Goal: Contribute content: Contribute content

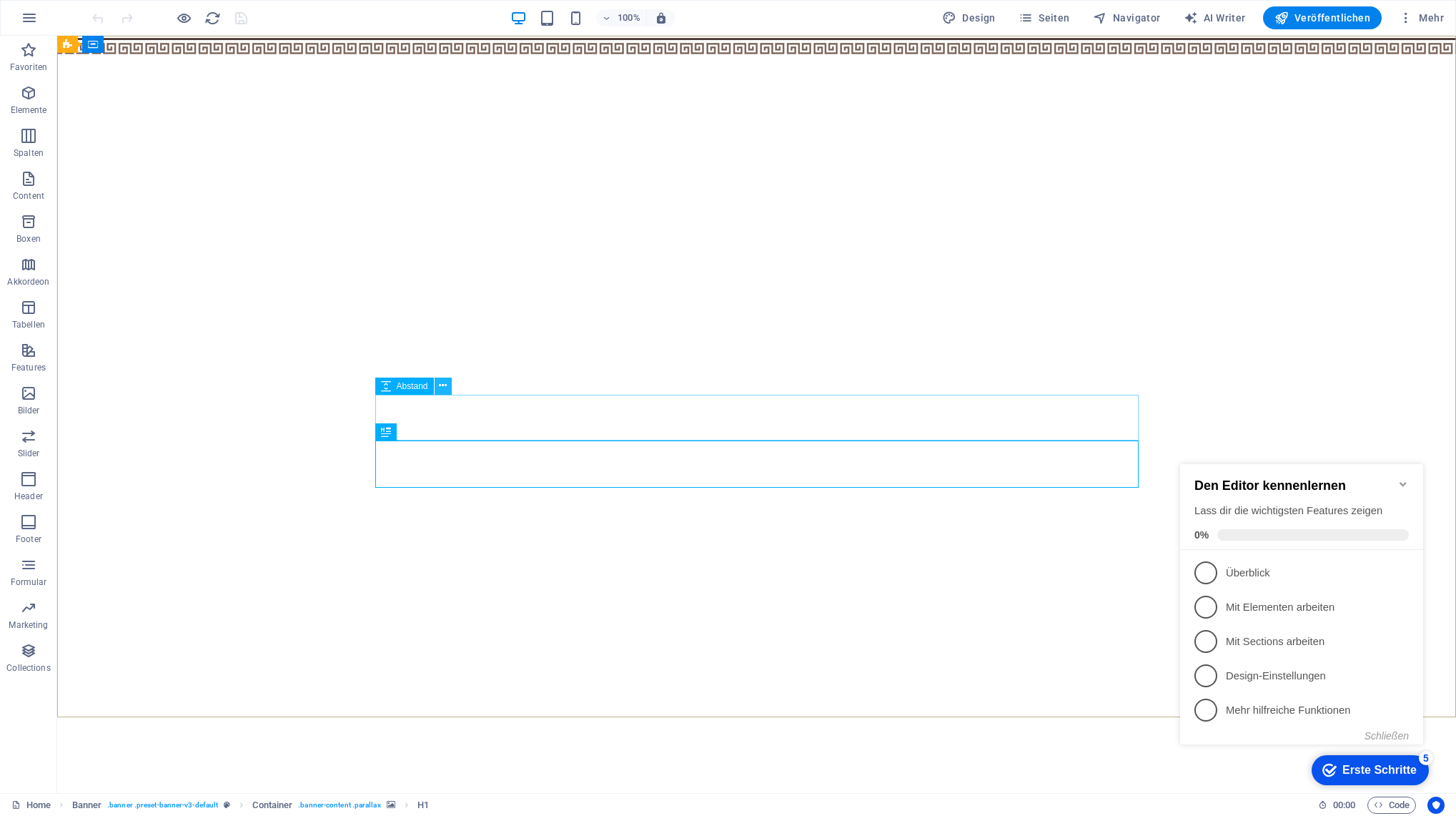
click at [445, 382] on icon at bounding box center [442, 386] width 8 height 15
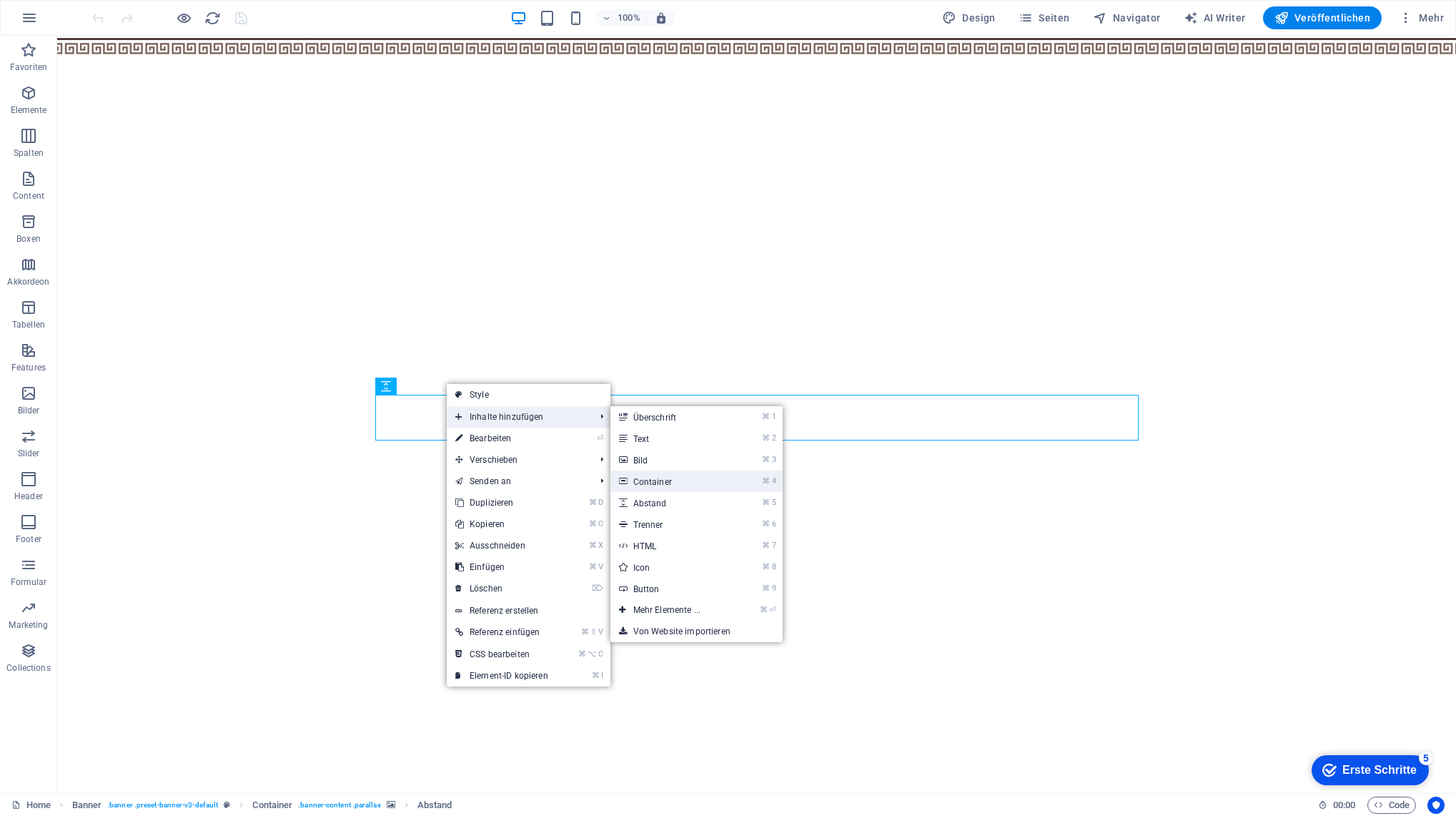
click at [725, 478] on link "⌘ 4 Container" at bounding box center [669, 482] width 118 height 22
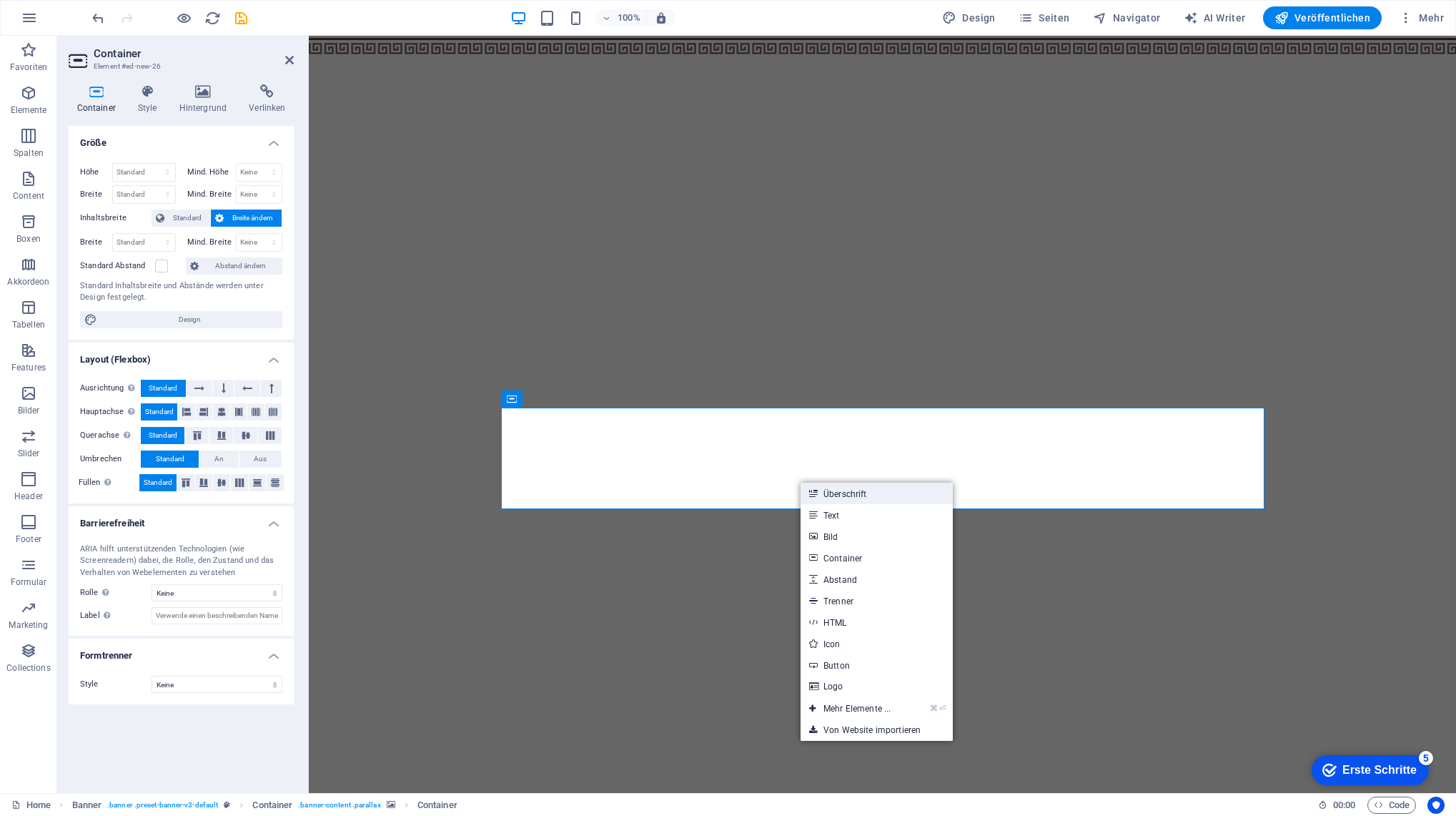
click at [832, 496] on link "Überschrift" at bounding box center [876, 493] width 152 height 22
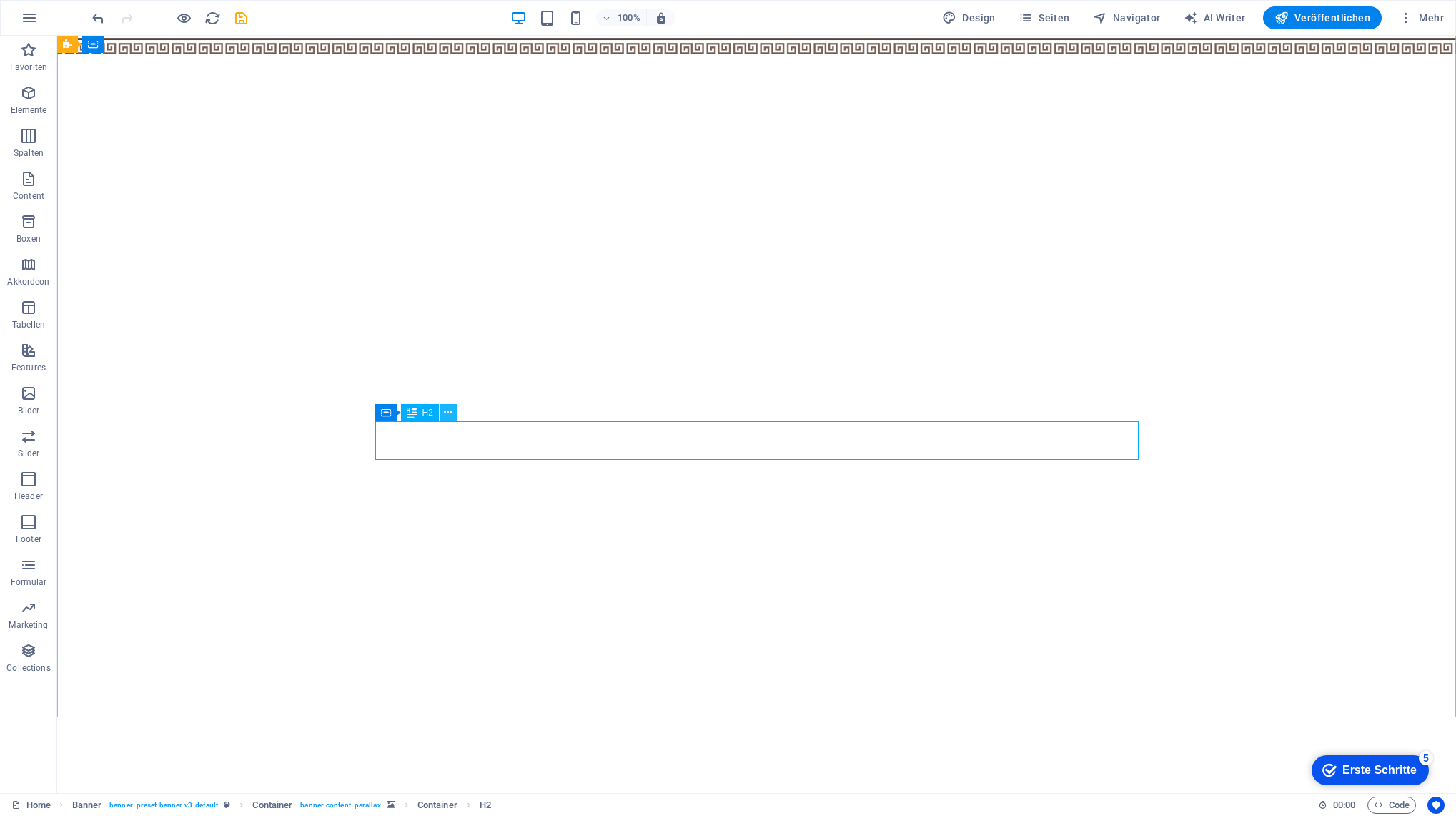
click at [449, 413] on icon at bounding box center [447, 412] width 8 height 15
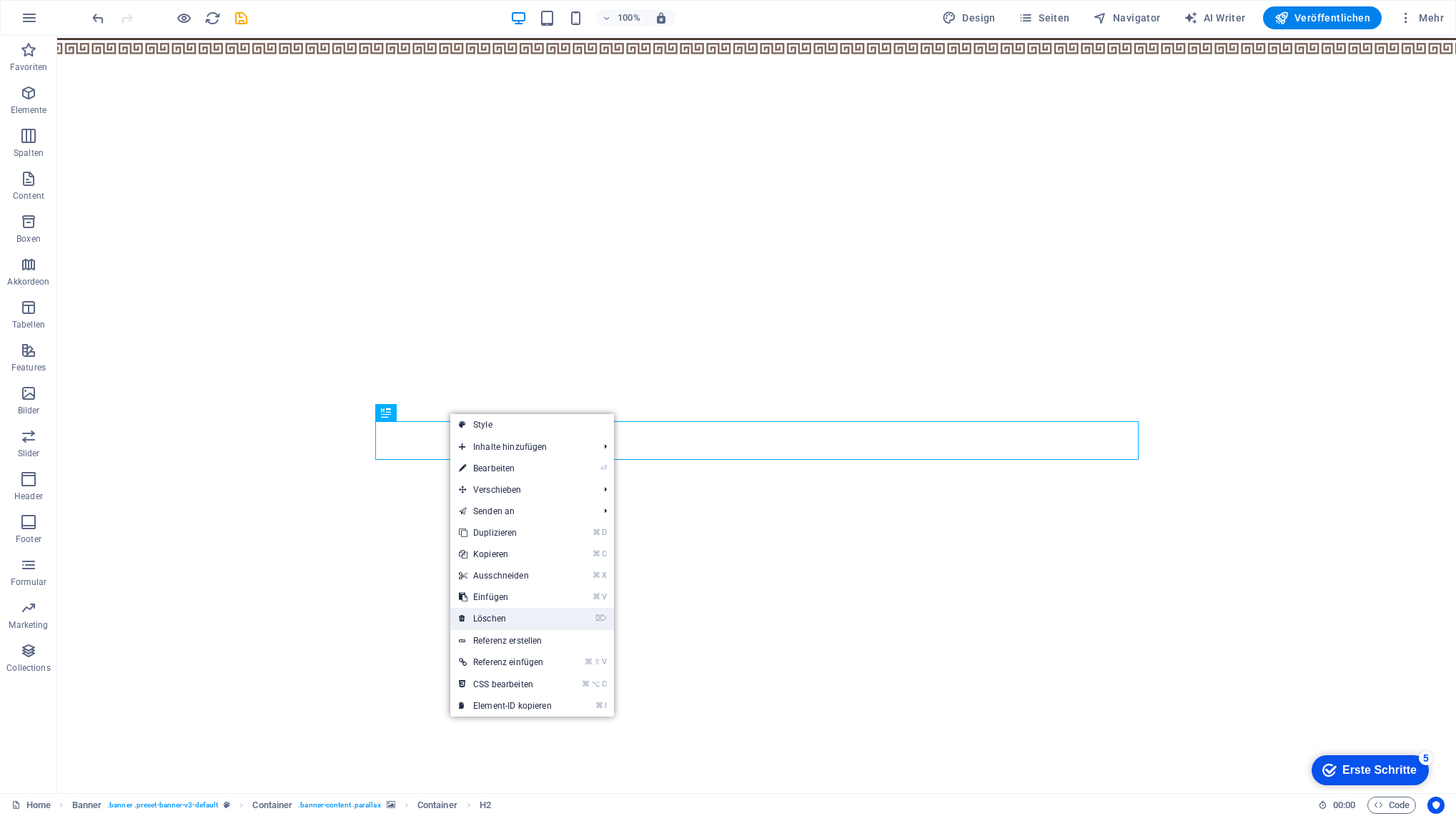
click at [529, 625] on link "⌦ Löschen" at bounding box center [505, 619] width 110 height 22
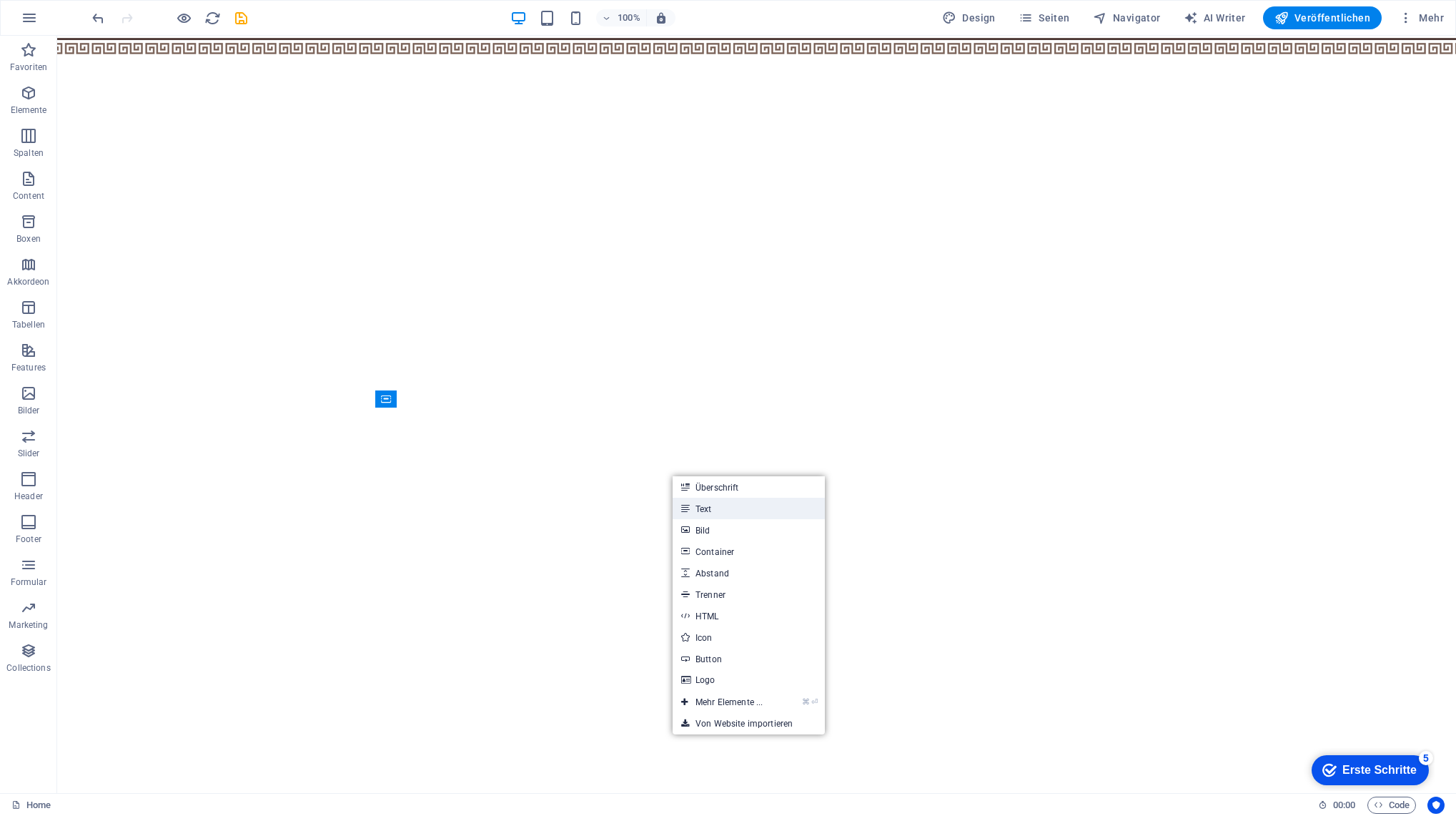
click at [701, 507] on link "Text" at bounding box center [749, 508] width 152 height 22
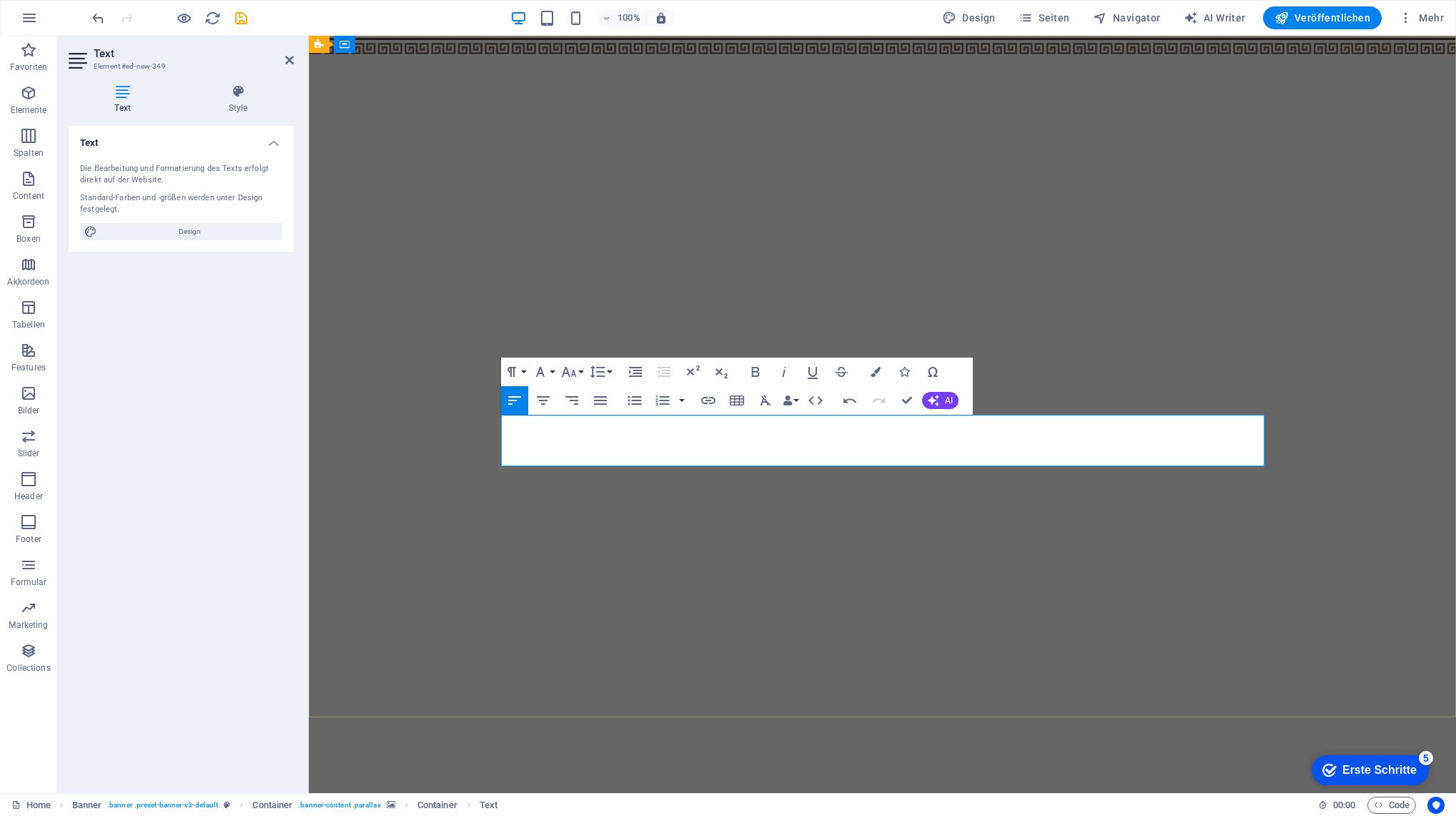
copy p "Kinderkarusel"
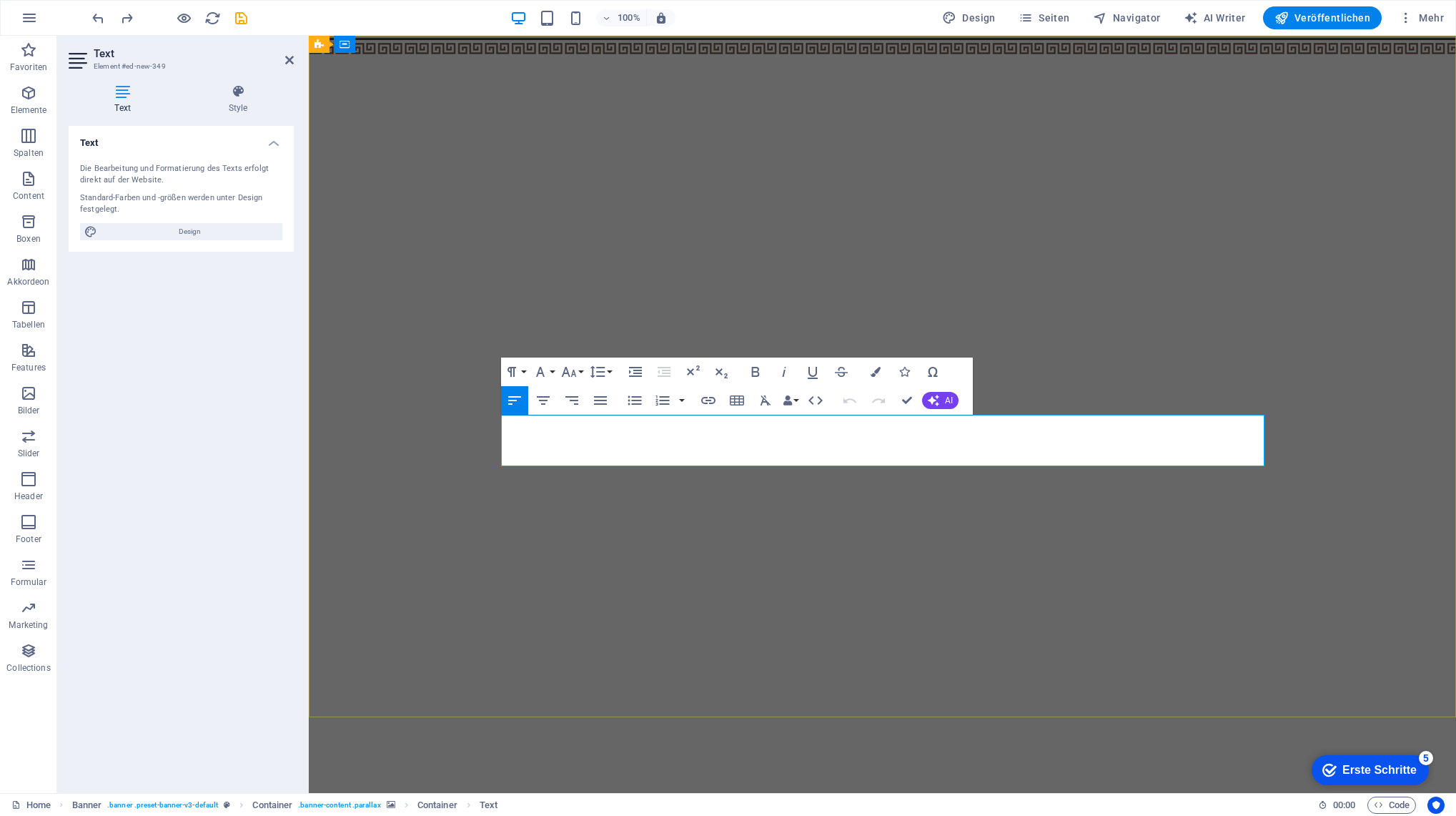
click at [539, 402] on icon "button" at bounding box center [543, 400] width 17 height 17
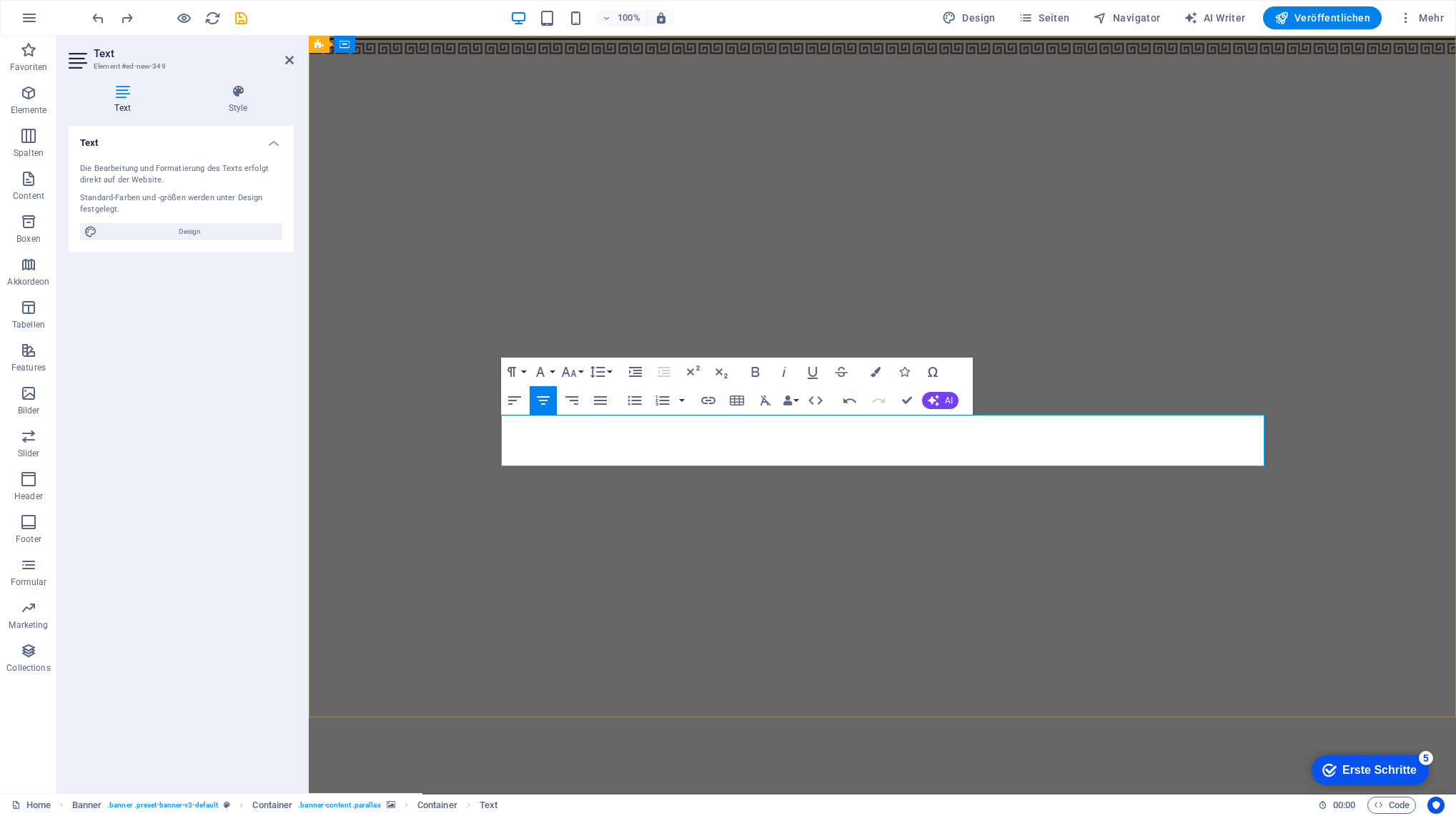
copy p "Unser Restaurant hat vom [DATE] bis [DATE] geschlossen."
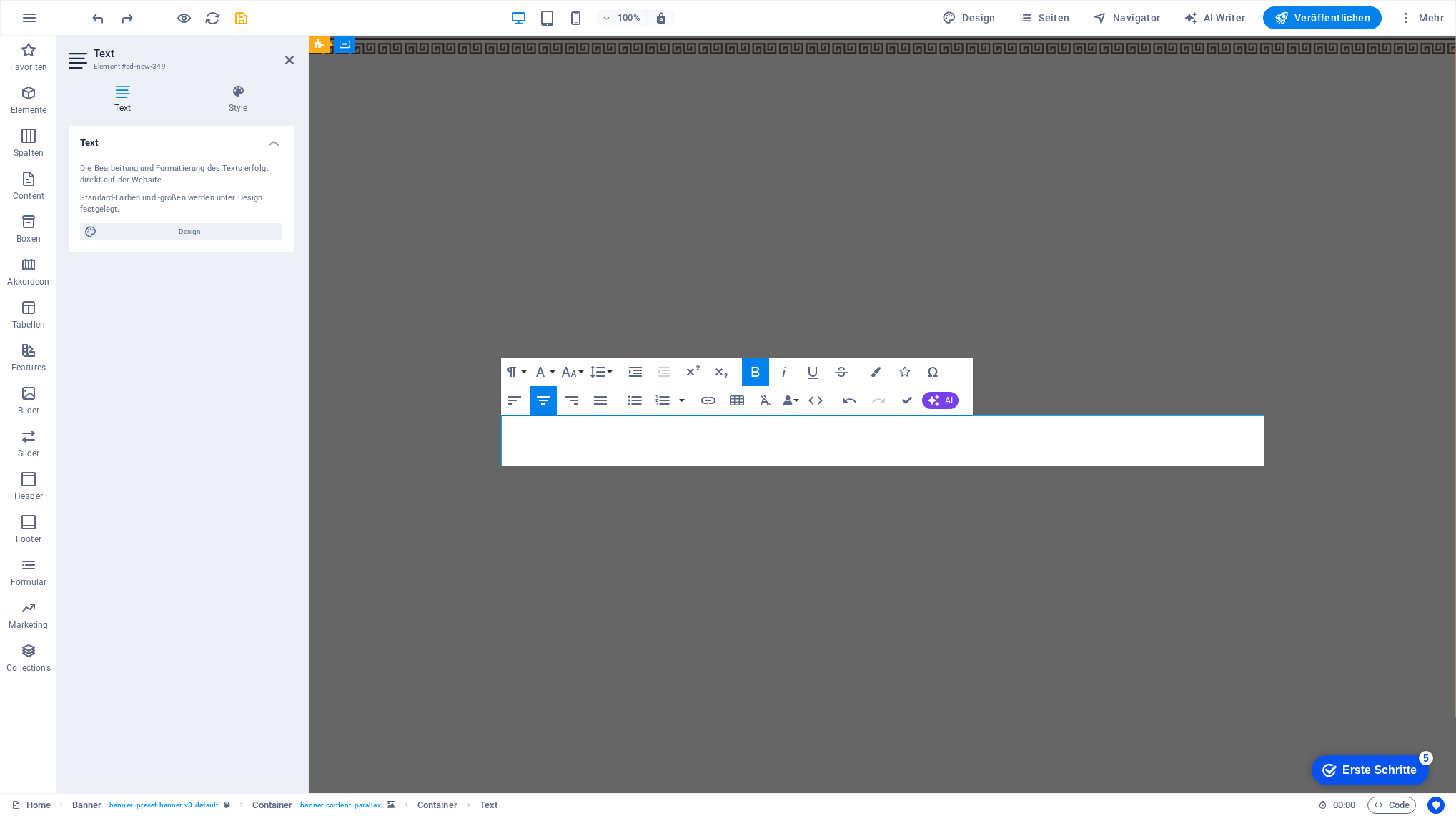
copy p "Sie finden uns jedoch auf dem Straßenfest Limburgerhof (gegenüber dem Kinderkar…"
click at [543, 366] on icon "button" at bounding box center [540, 371] width 17 height 17
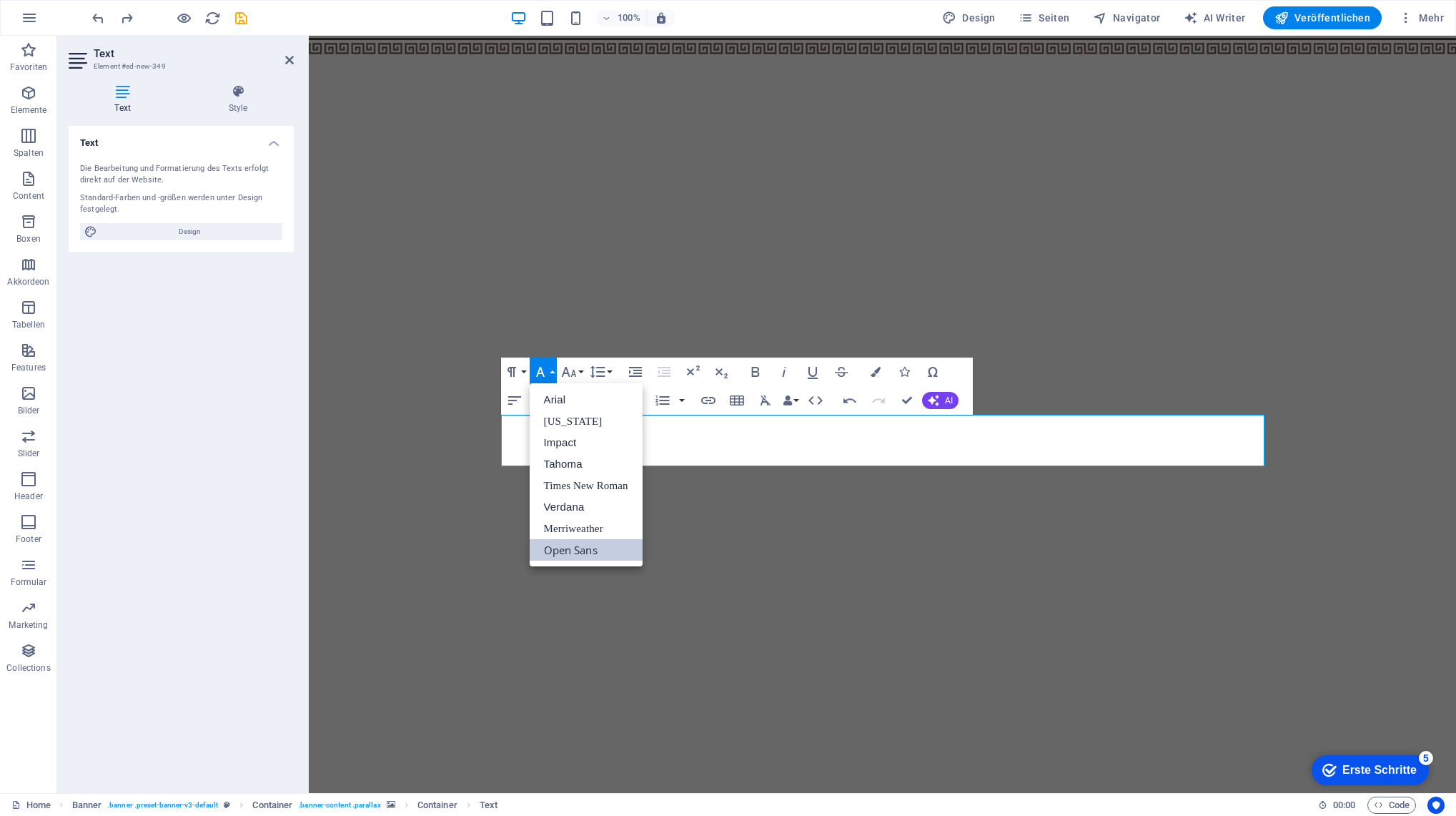
scroll to position [0, 0]
click at [575, 369] on icon "button" at bounding box center [569, 371] width 17 height 17
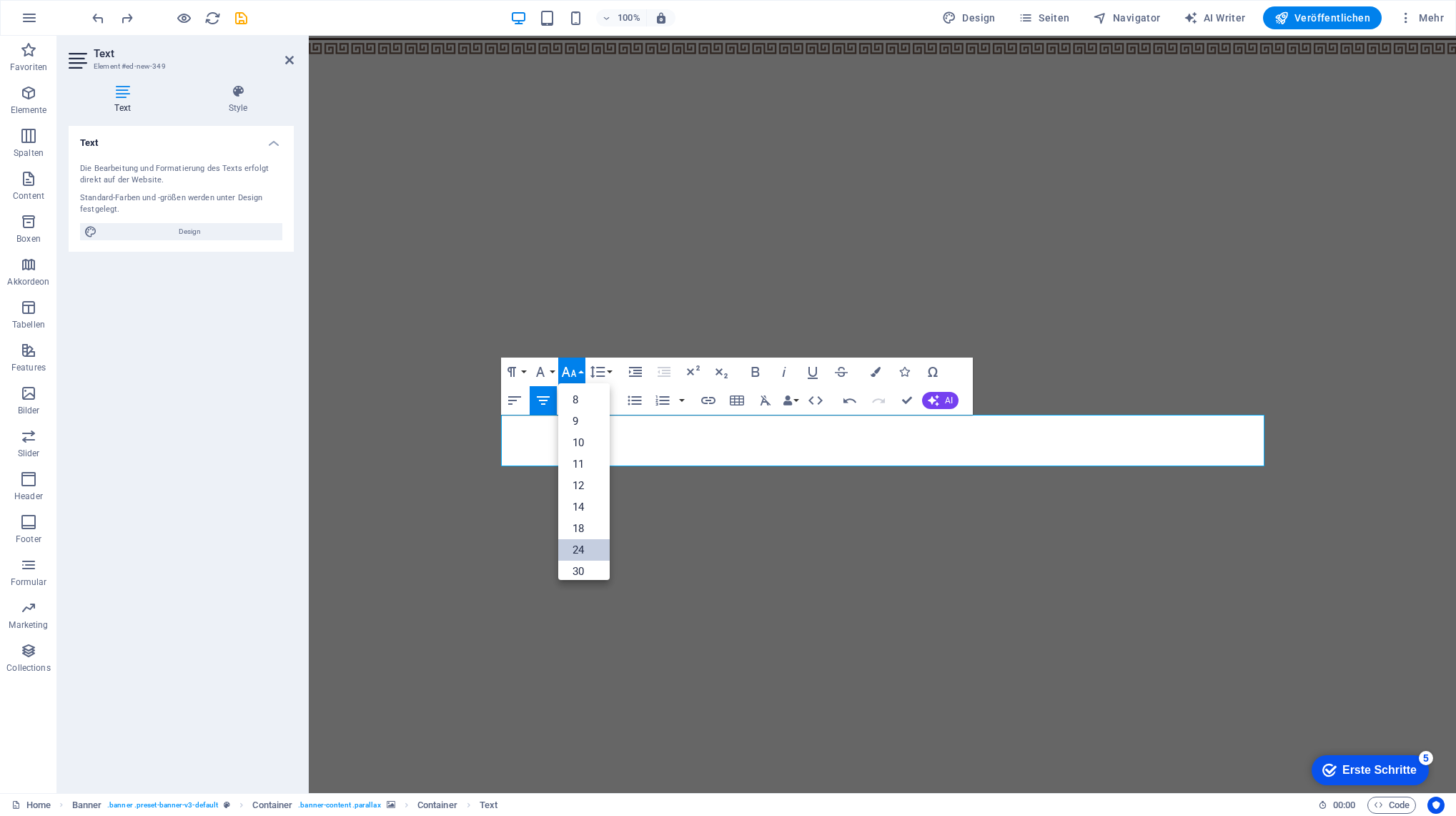
click at [589, 553] on link "24" at bounding box center [583, 550] width 51 height 22
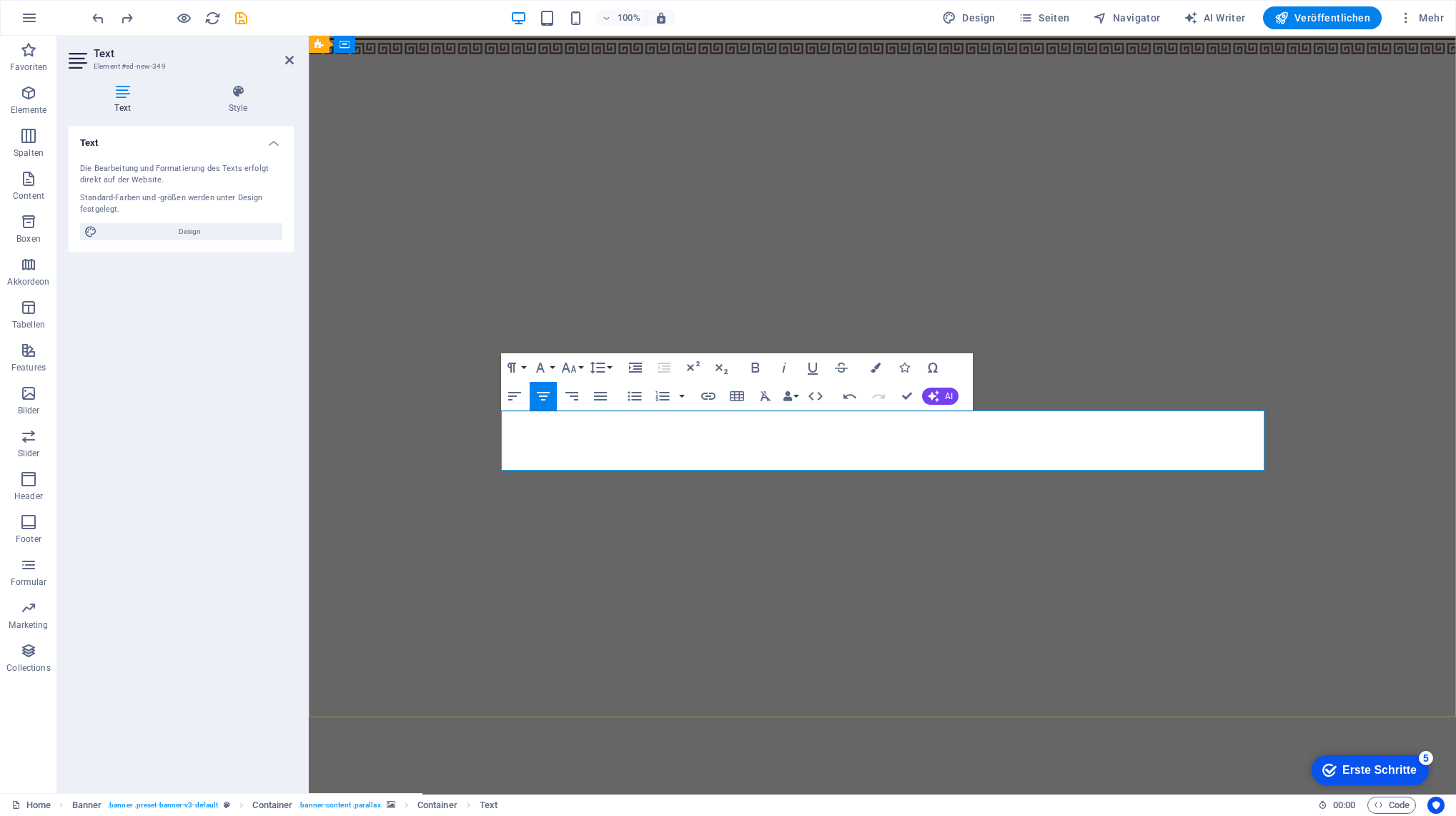
copy span "jedoch"
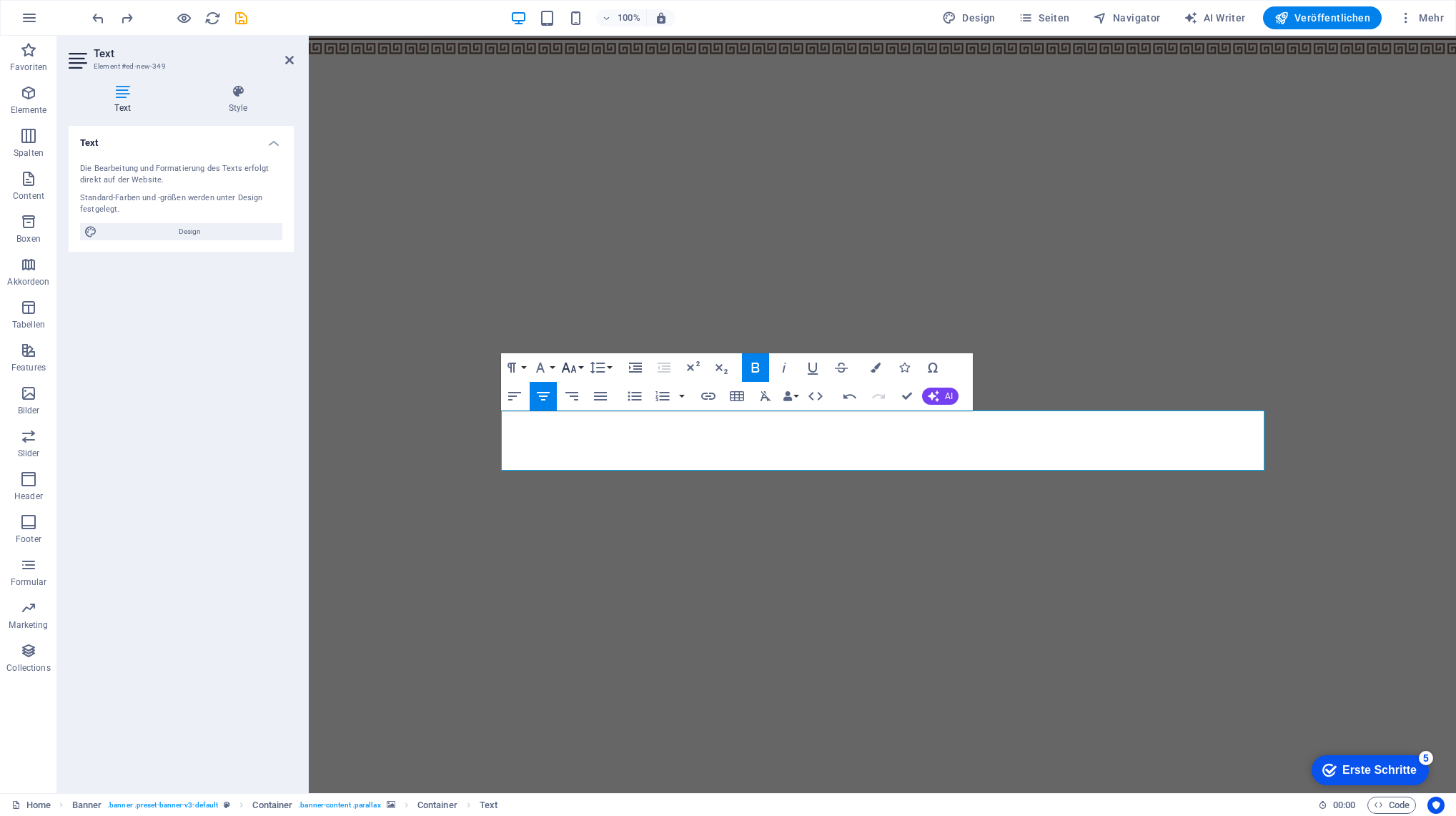
click at [568, 370] on icon "button" at bounding box center [569, 367] width 15 height 10
click at [581, 529] on link "18" at bounding box center [583, 524] width 51 height 22
click at [566, 361] on icon "button" at bounding box center [569, 368] width 17 height 17
click at [566, 364] on icon "button" at bounding box center [569, 368] width 17 height 17
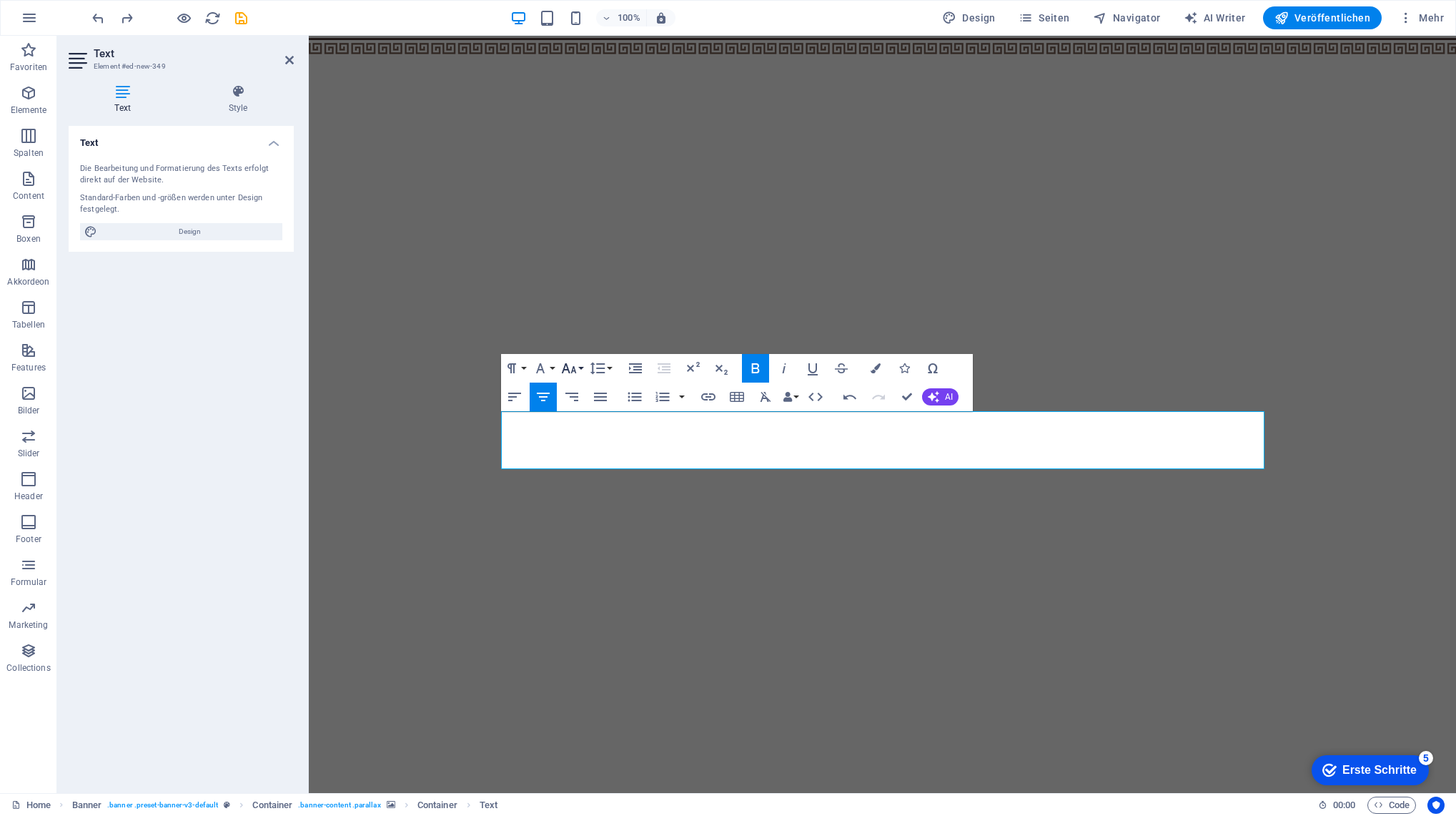
click at [571, 372] on icon "button" at bounding box center [569, 368] width 15 height 10
click at [586, 434] on link "24" at bounding box center [583, 431] width 51 height 22
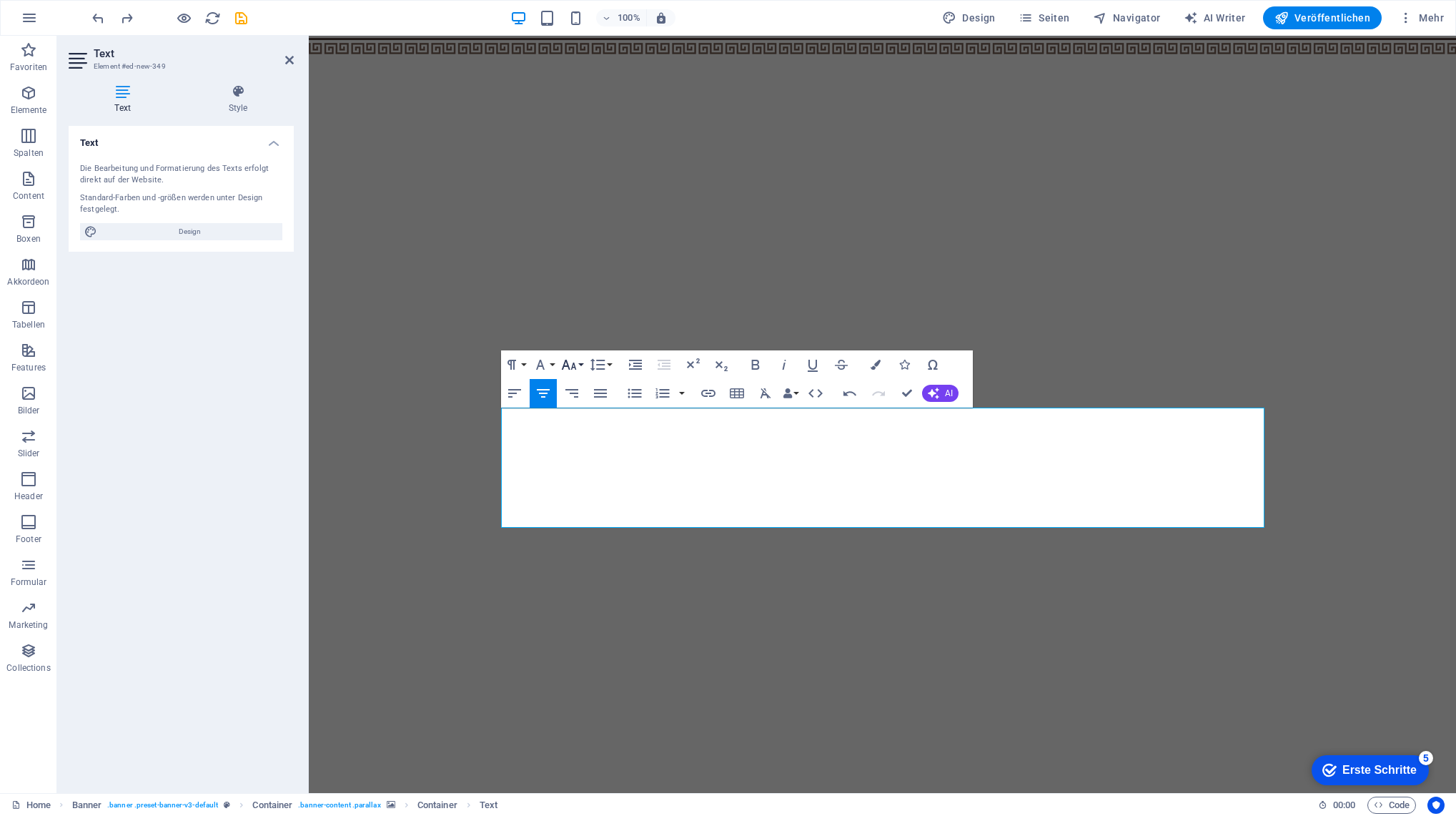
click at [565, 365] on icon "button" at bounding box center [569, 365] width 17 height 17
click at [574, 413] on link "18" at bounding box center [583, 406] width 51 height 22
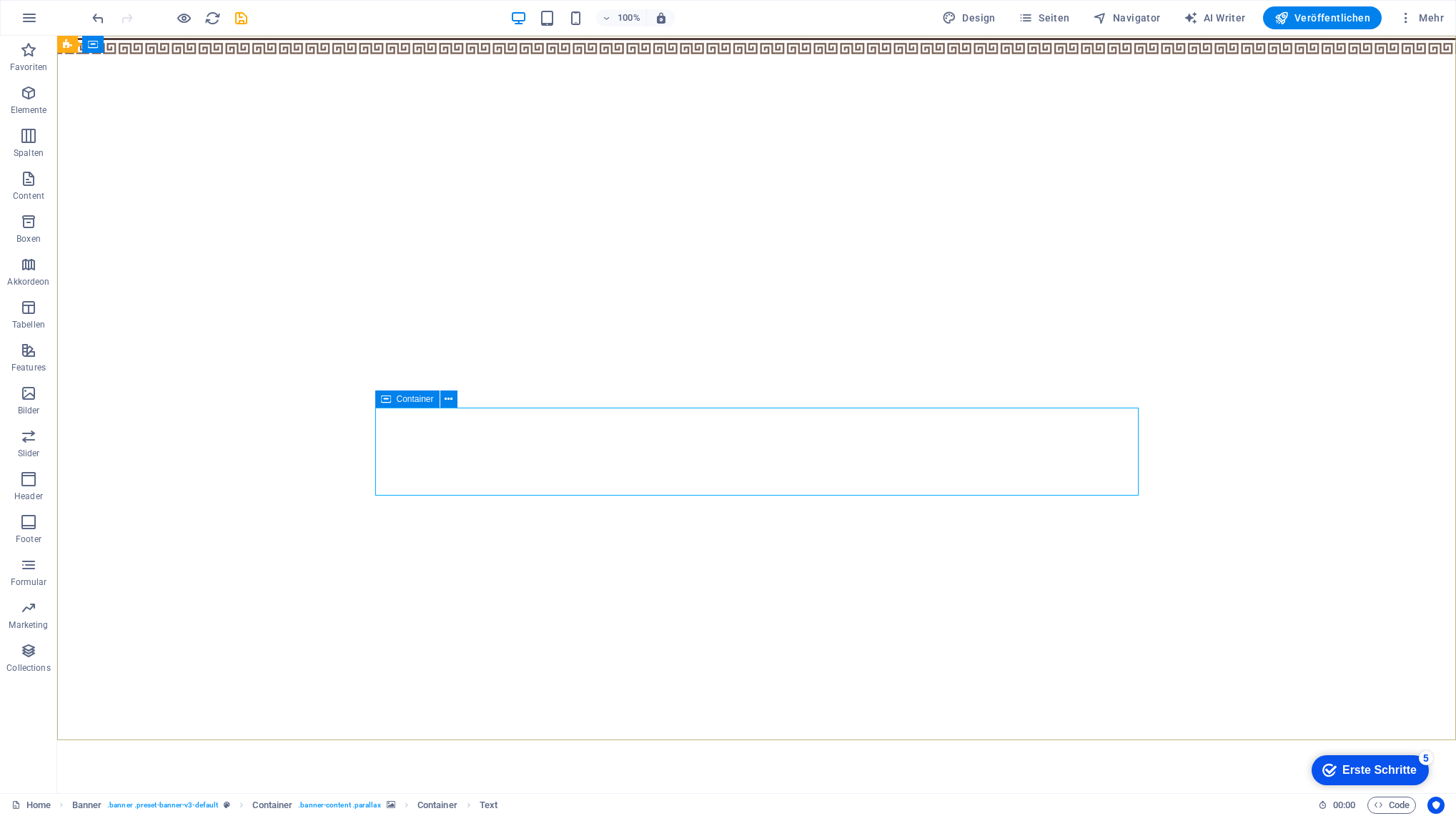
click at [391, 401] on div "Container" at bounding box center [407, 398] width 65 height 17
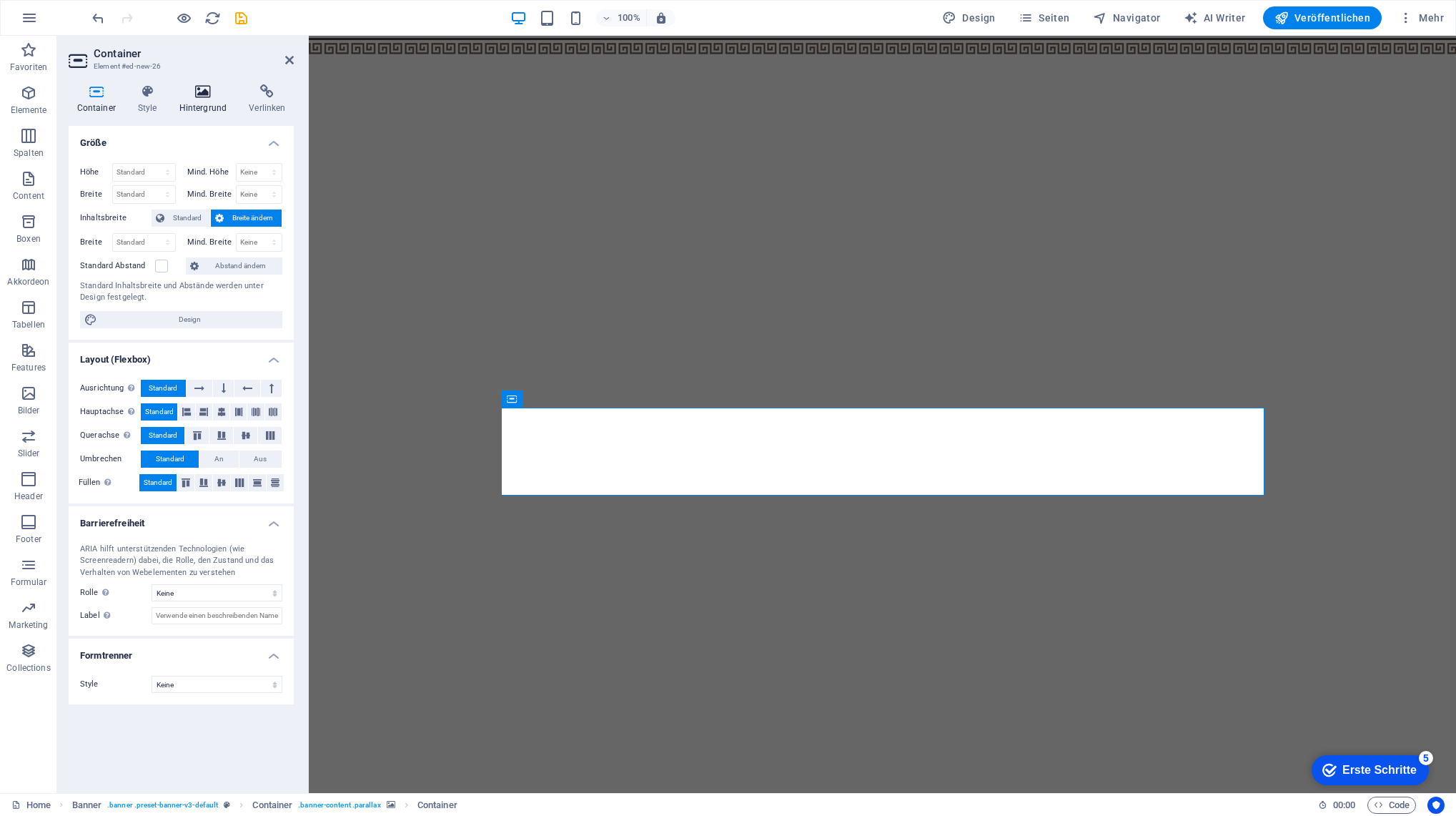
click at [203, 109] on h4 "Hintergrund" at bounding box center [205, 99] width 70 height 30
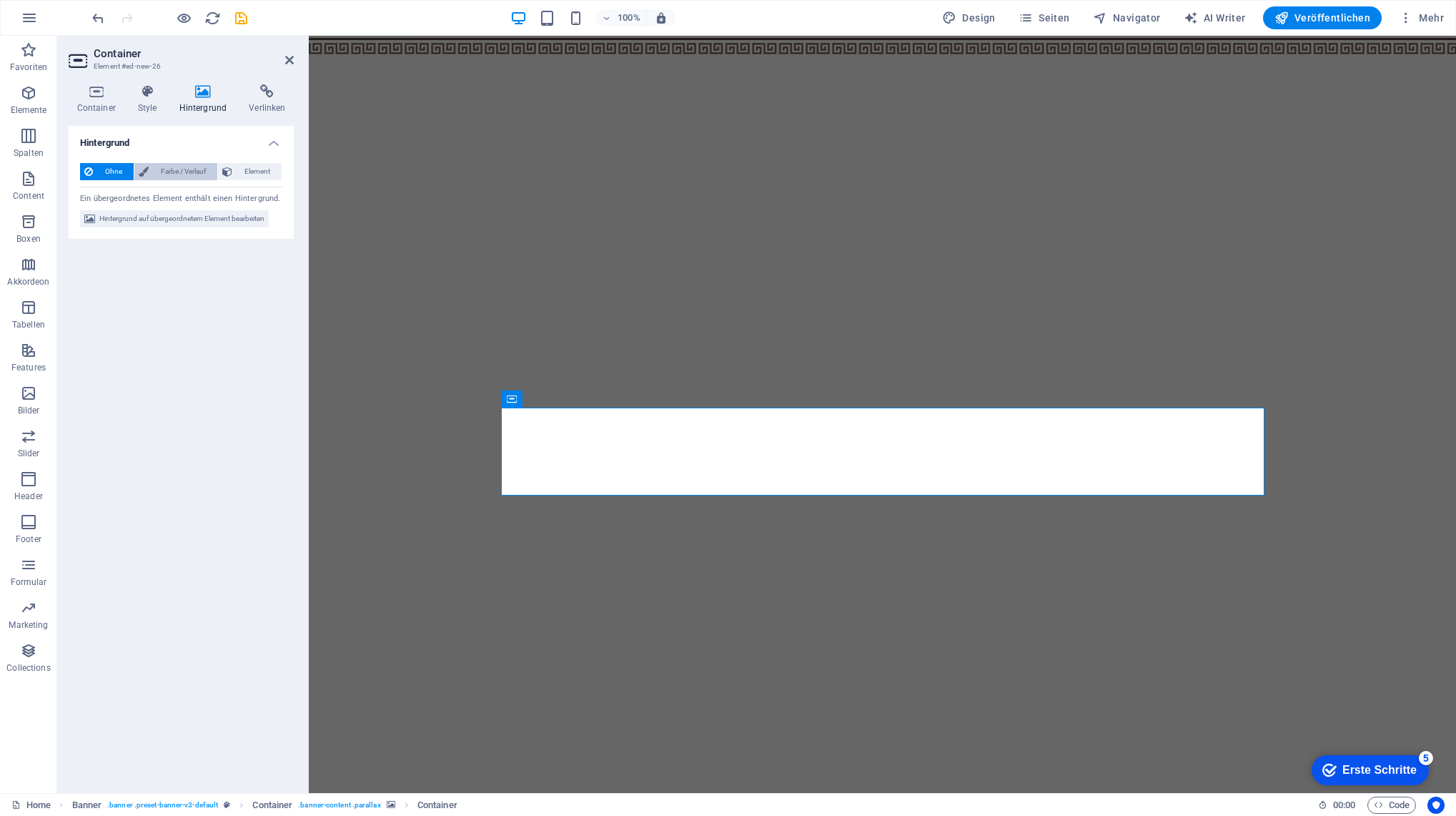
click at [180, 174] on span "Farbe / Verlauf" at bounding box center [182, 171] width 60 height 17
click at [92, 228] on span at bounding box center [89, 229] width 16 height 16
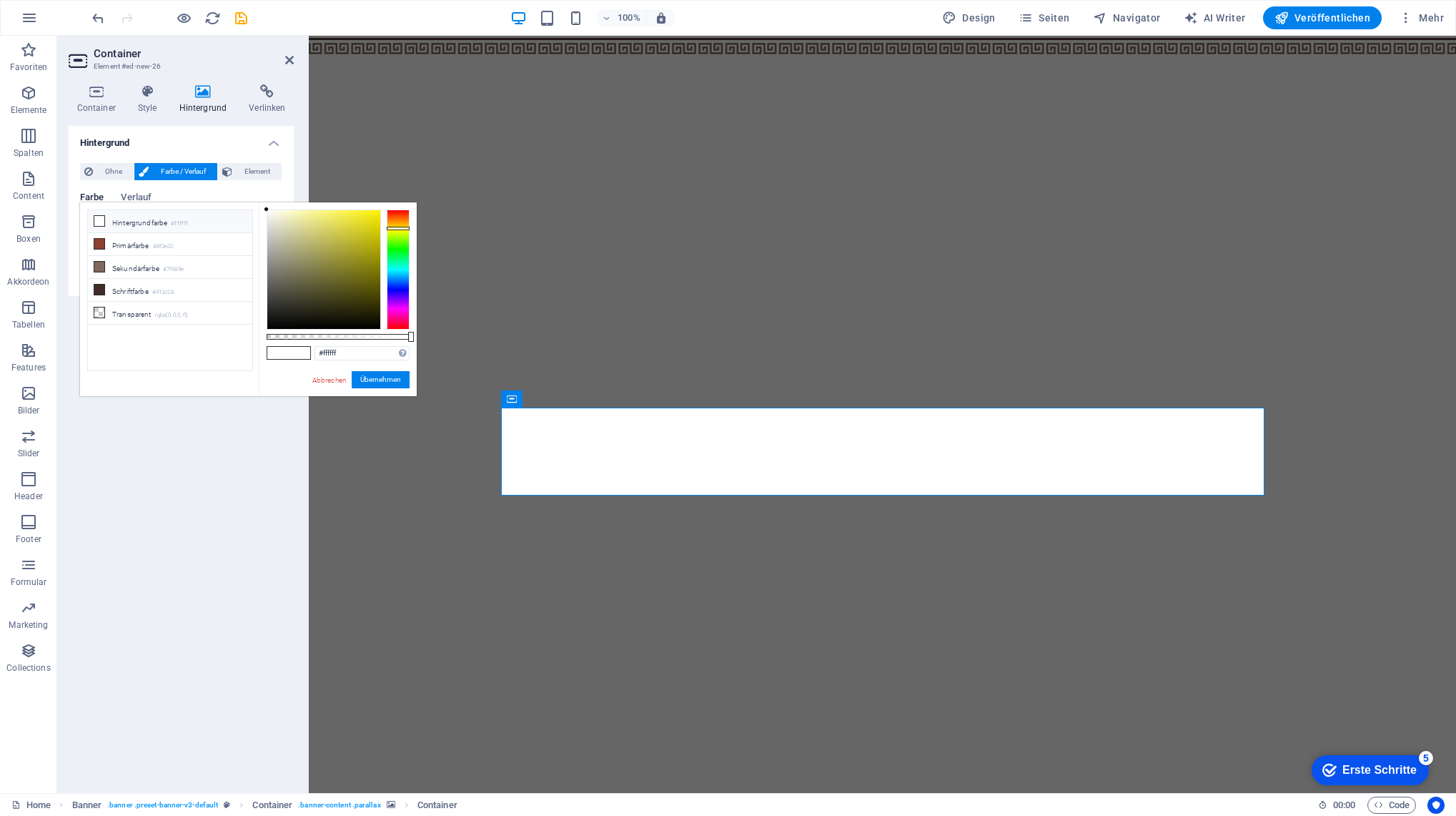
click at [400, 228] on div at bounding box center [397, 269] width 23 height 120
drag, startPoint x: 353, startPoint y: 216, endPoint x: 405, endPoint y: 202, distance: 53.9
click at [405, 202] on body "Restaurant Kreta Home Favoriten Elemente Spalten Content Boxen Akkordeon Tabell…" at bounding box center [728, 408] width 1456 height 816
drag, startPoint x: 400, startPoint y: 238, endPoint x: 399, endPoint y: 231, distance: 7.1
click at [399, 231] on div at bounding box center [397, 269] width 23 height 120
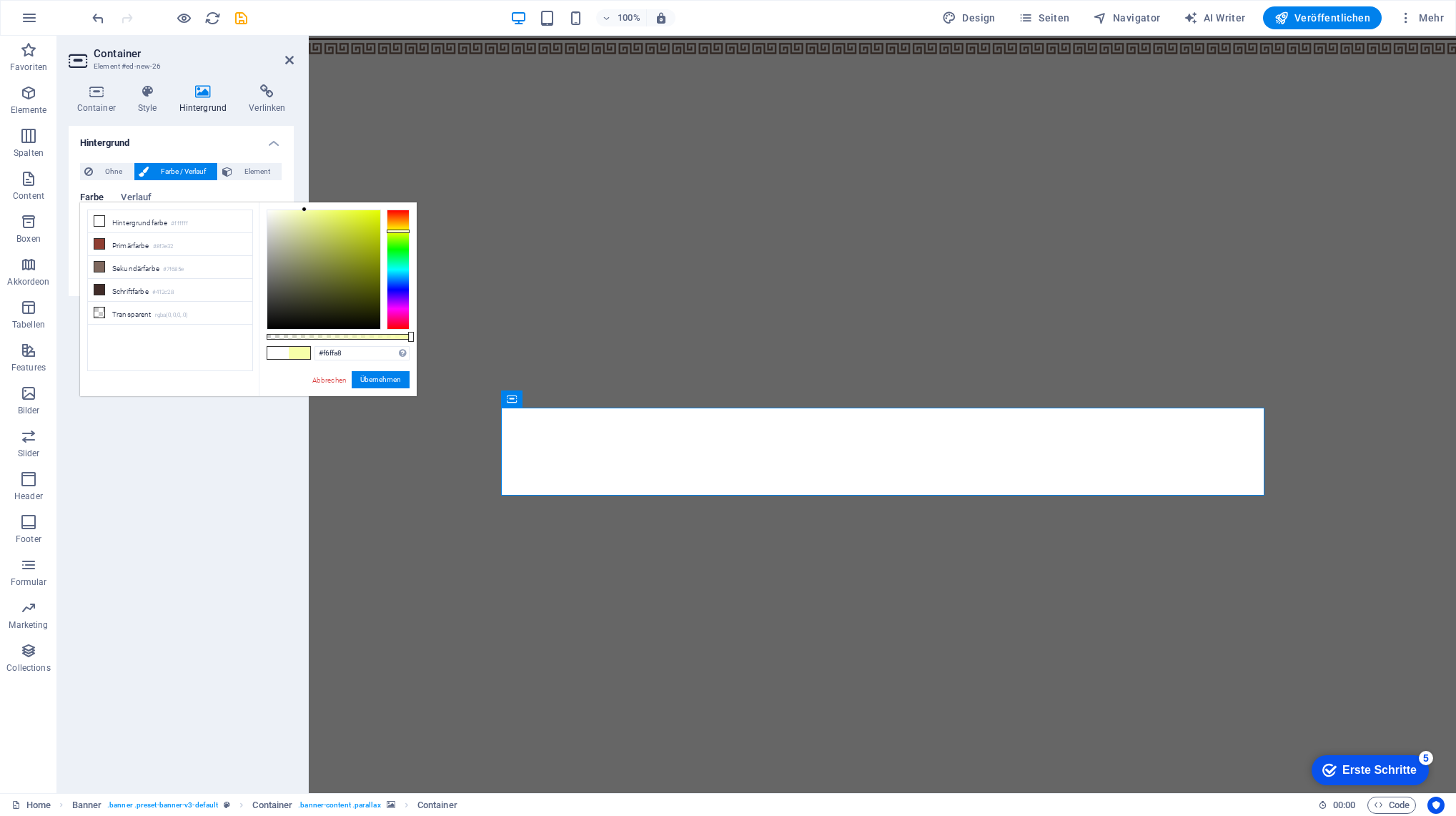
drag, startPoint x: 345, startPoint y: 224, endPoint x: 305, endPoint y: 194, distance: 50.0
click at [305, 194] on body "Restaurant Kreta Home Favoriten Elemente Spalten Content Boxen Akkordeon Tabell…" at bounding box center [728, 408] width 1456 height 816
type input "#fdffa8"
click at [397, 229] on div at bounding box center [397, 229] width 23 height 3
click at [184, 132] on h4 "Hintergrund" at bounding box center [181, 139] width 225 height 26
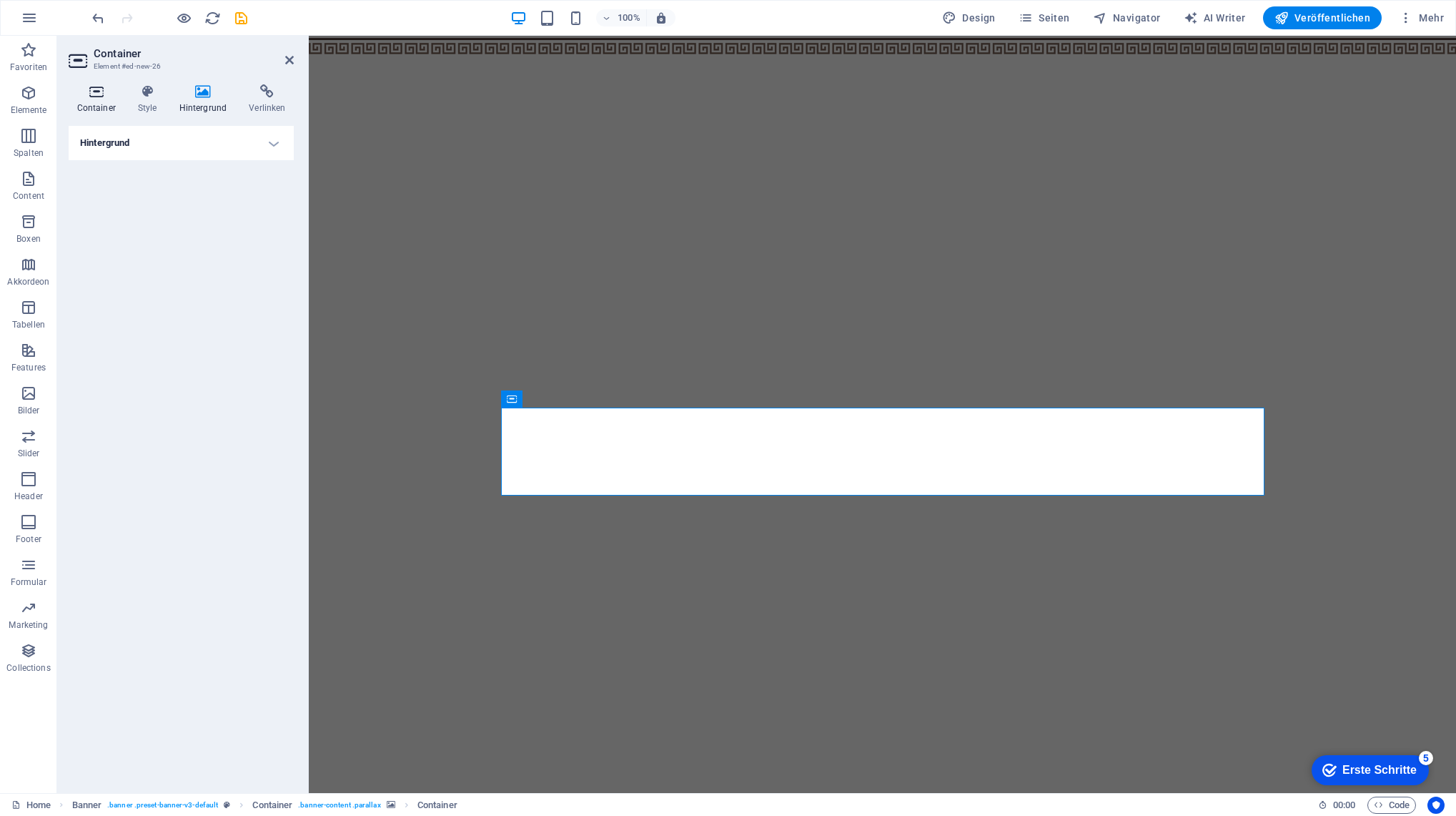
click at [103, 102] on h4 "Container" at bounding box center [99, 99] width 60 height 30
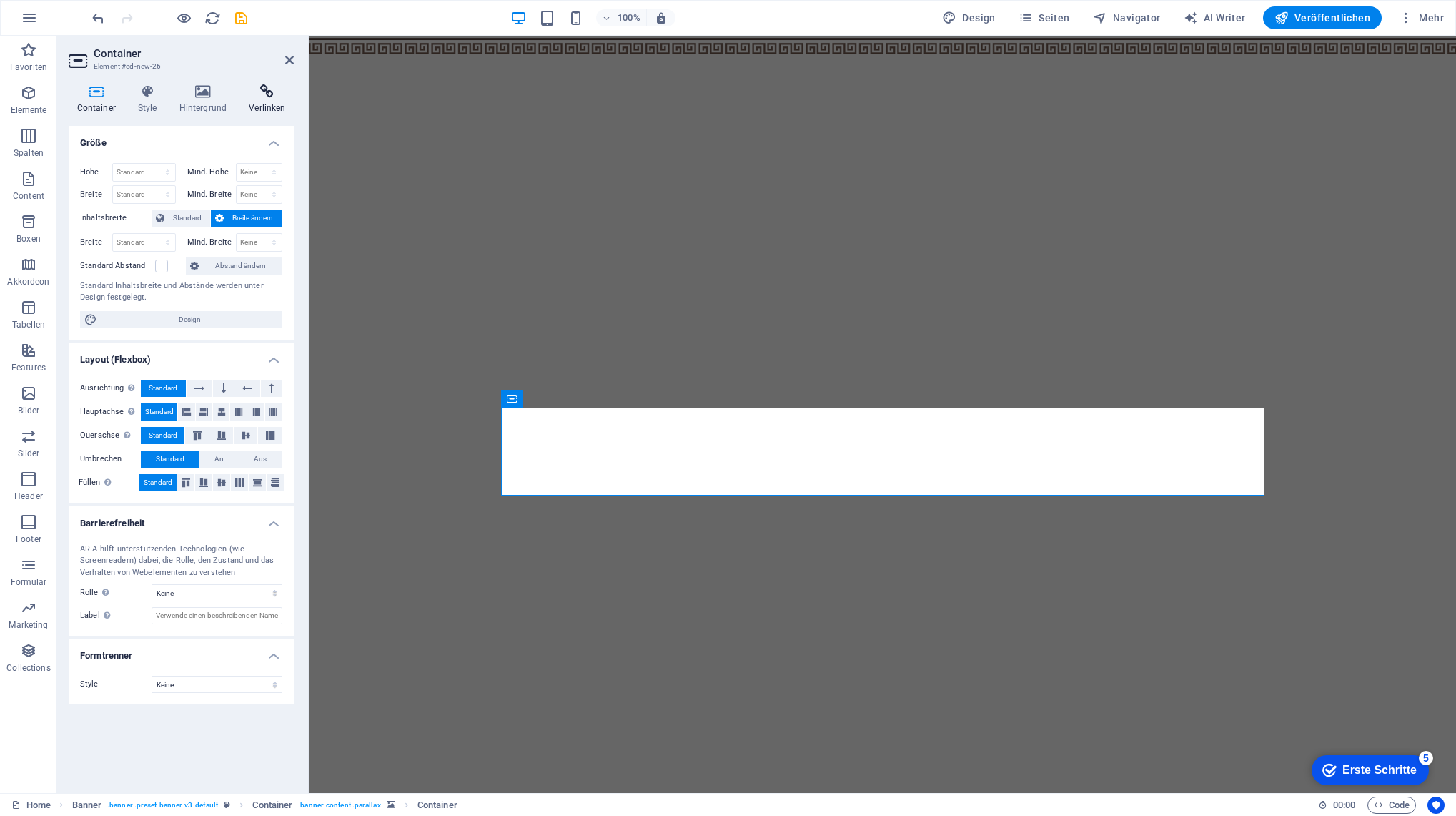
click at [276, 113] on h4 "Verlinken" at bounding box center [267, 99] width 53 height 30
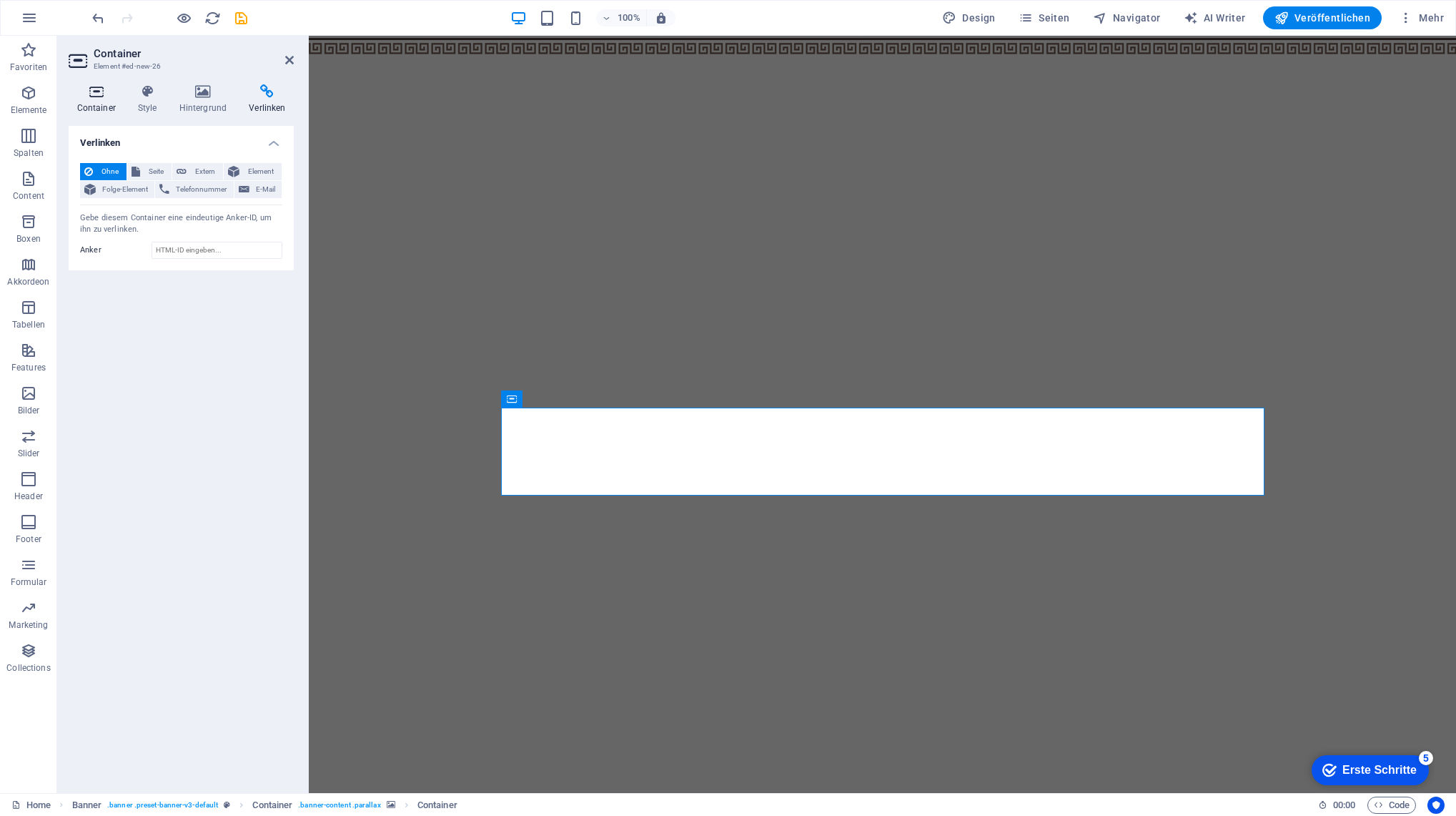
click at [127, 100] on h4 "Container" at bounding box center [99, 99] width 60 height 30
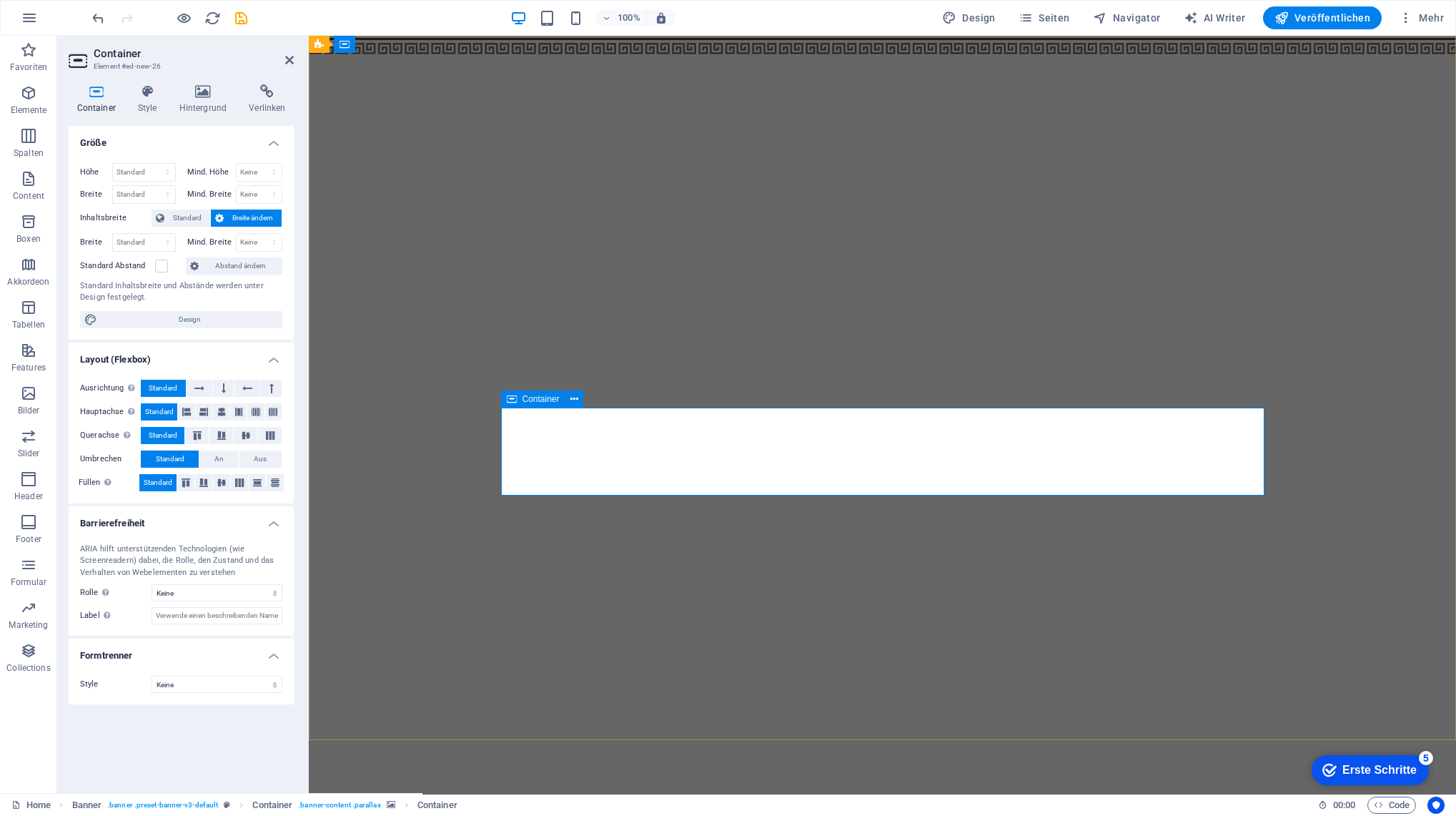
click at [528, 399] on span "Container" at bounding box center [541, 399] width 37 height 8
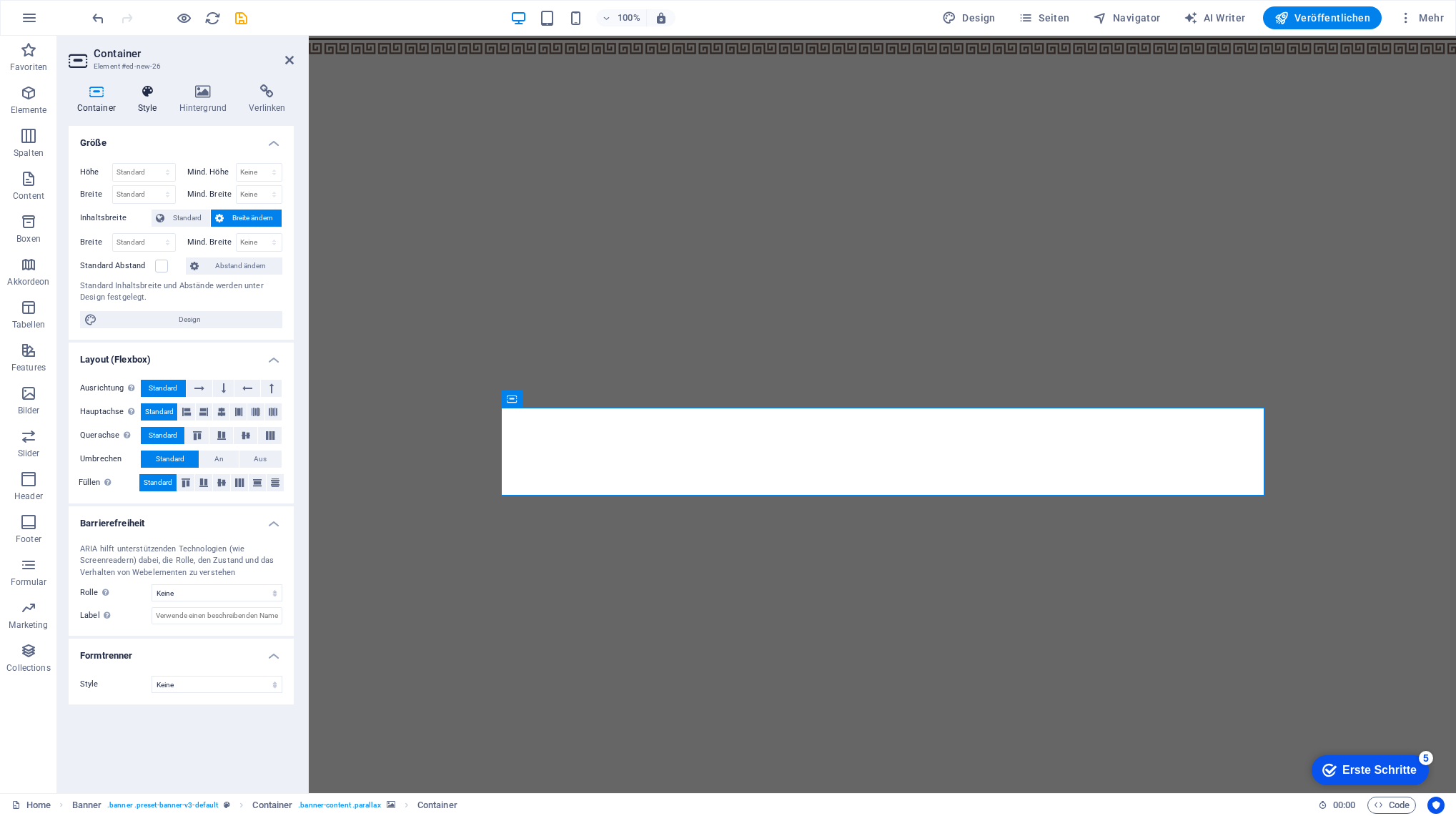
click at [147, 105] on h4 "Style" at bounding box center [150, 99] width 41 height 30
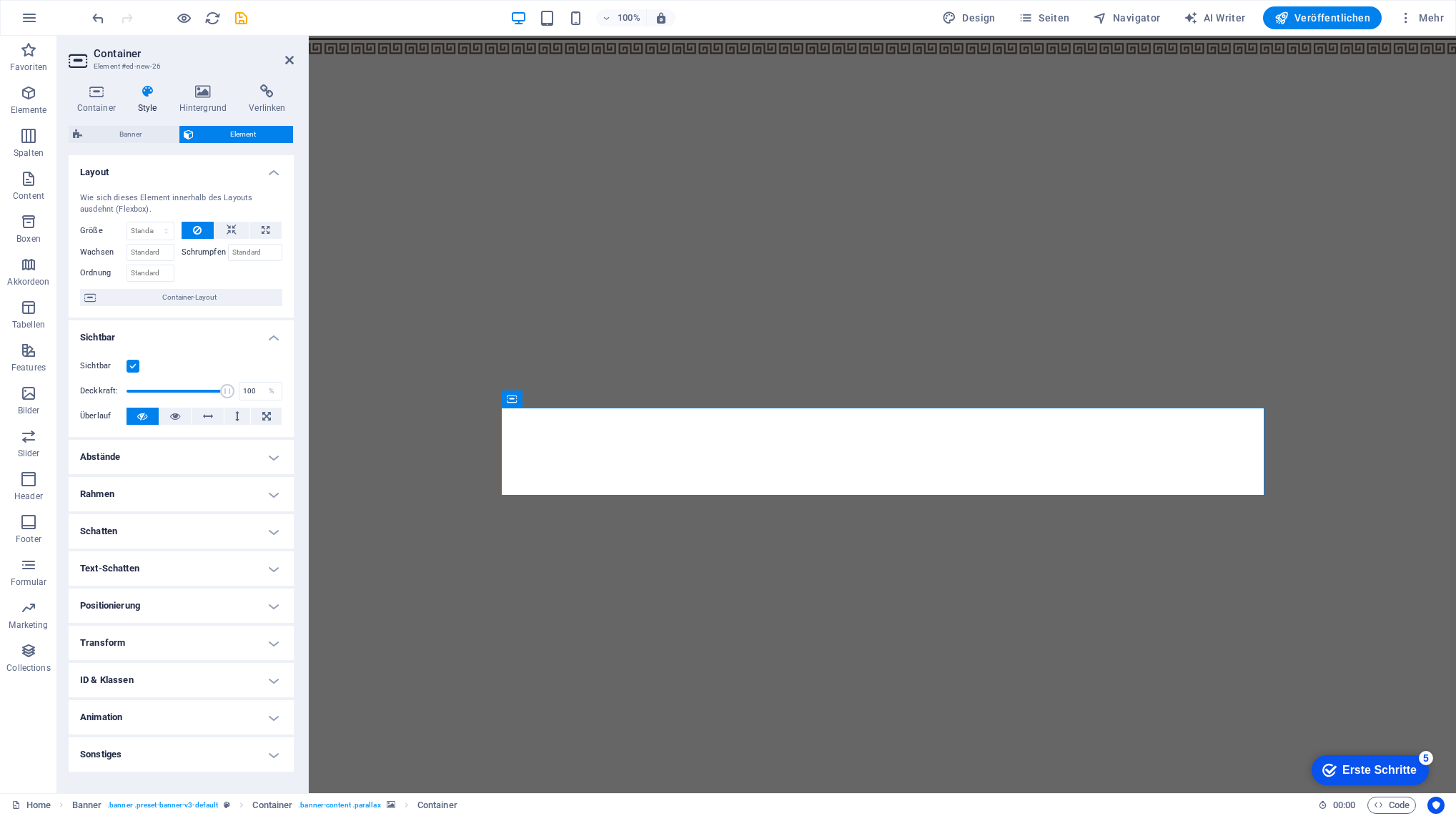
click at [180, 457] on h4 "Abstände" at bounding box center [181, 456] width 225 height 34
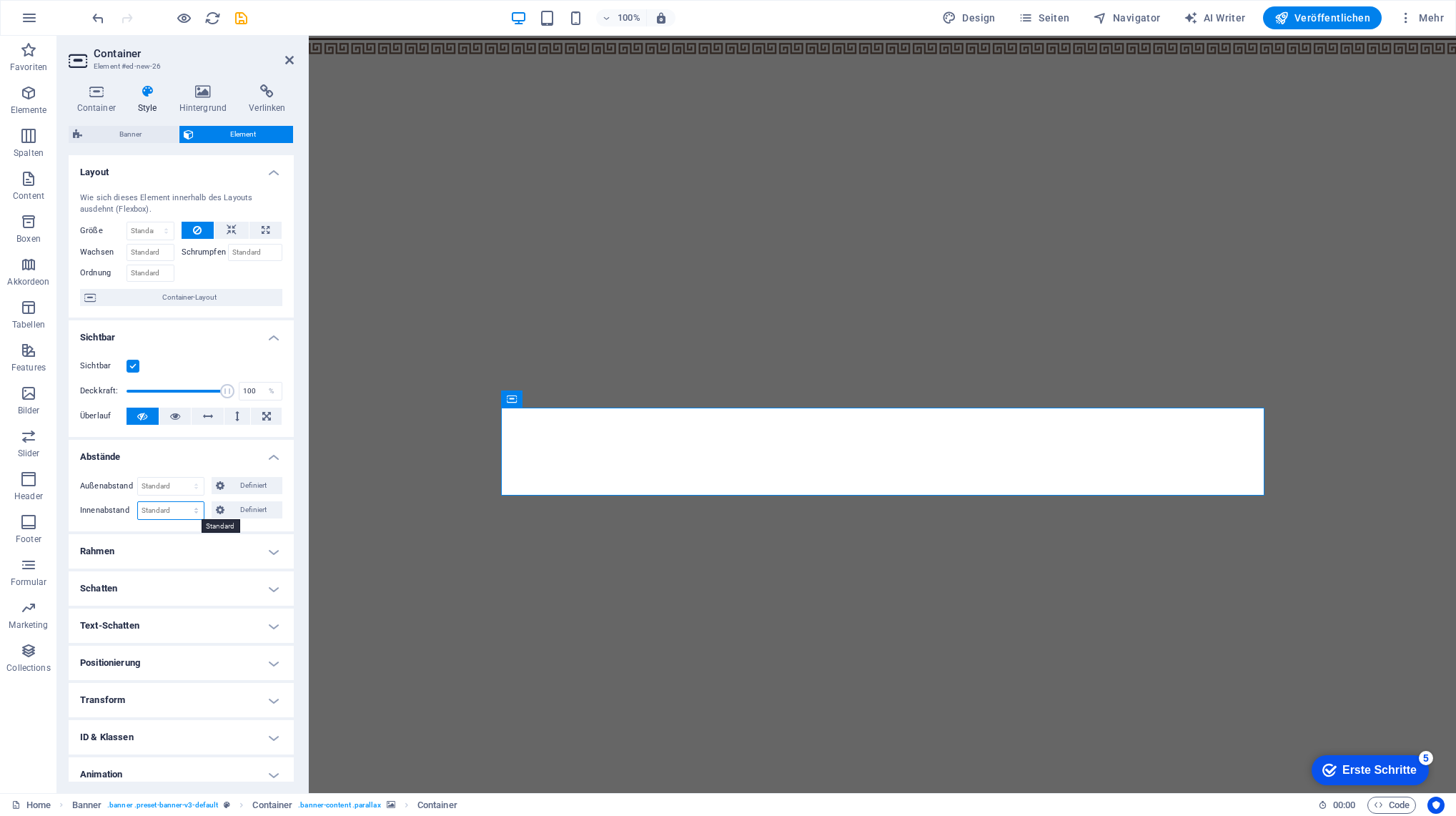
click at [190, 513] on select "Standard px rem % vh vw Definiert" at bounding box center [171, 510] width 66 height 17
select select "rem"
click at [181, 502] on select "Standard px rem % vh vw Definiert" at bounding box center [171, 510] width 66 height 17
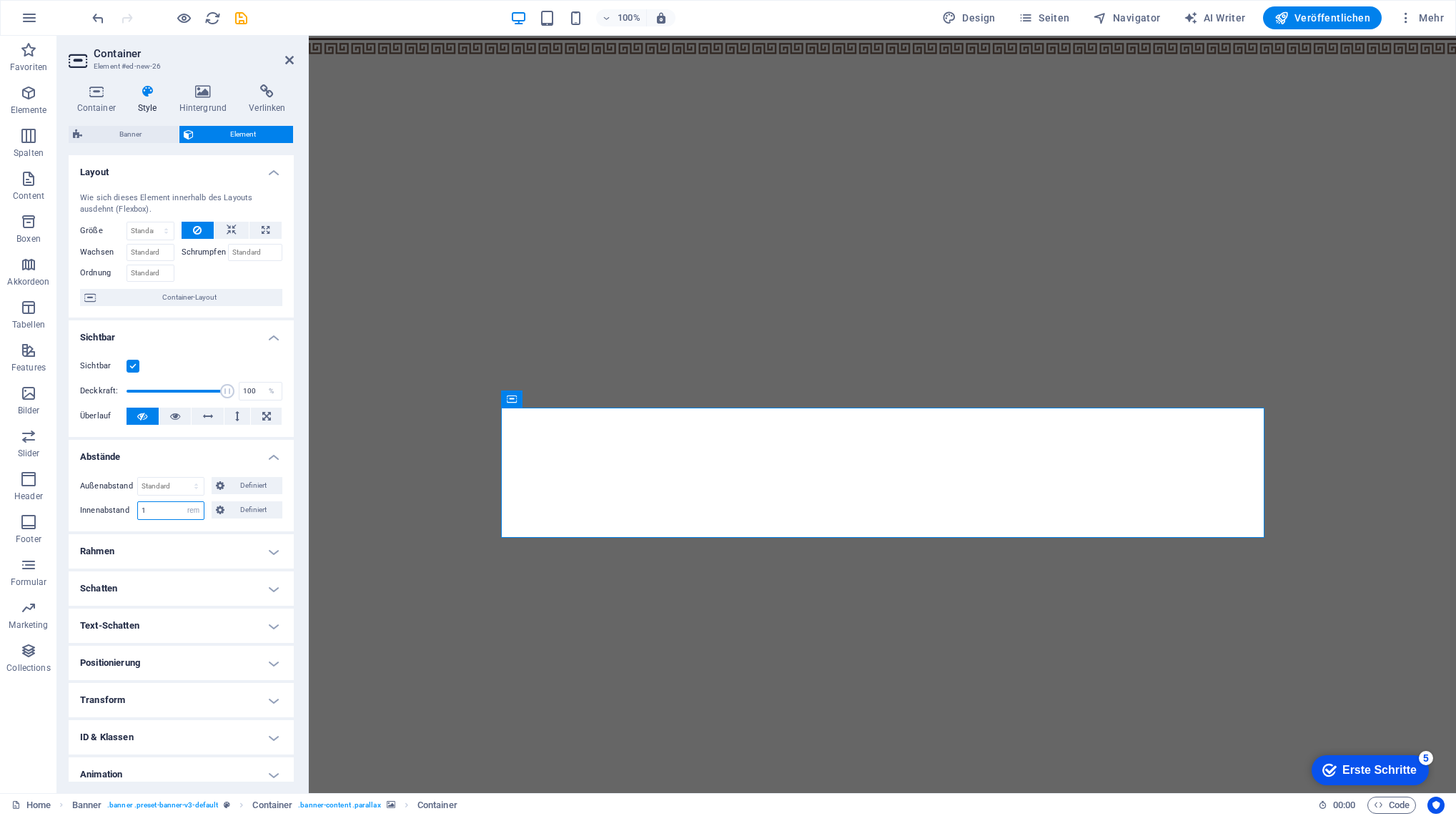
click at [167, 510] on input "1" at bounding box center [171, 510] width 66 height 17
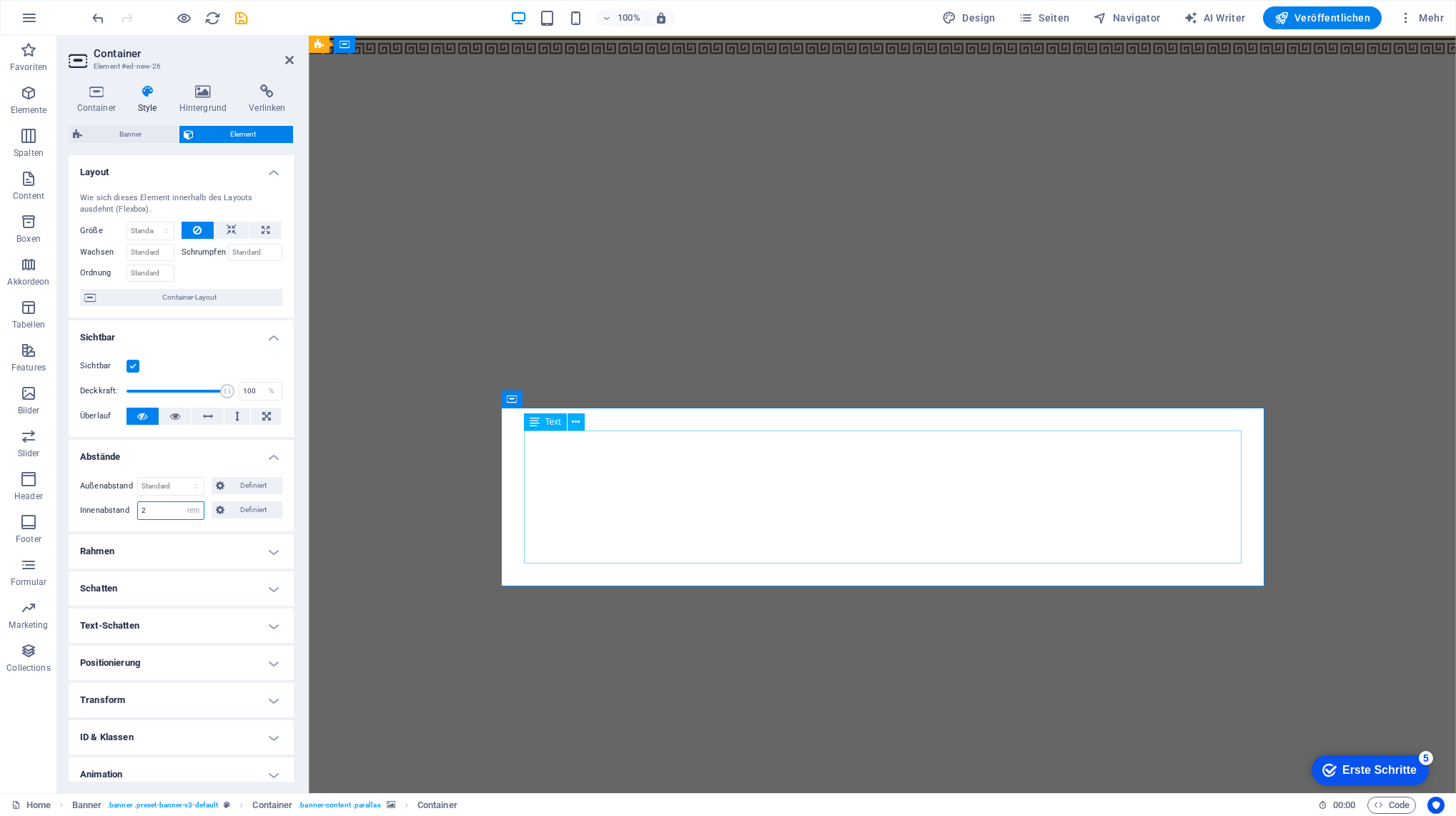
type input "2"
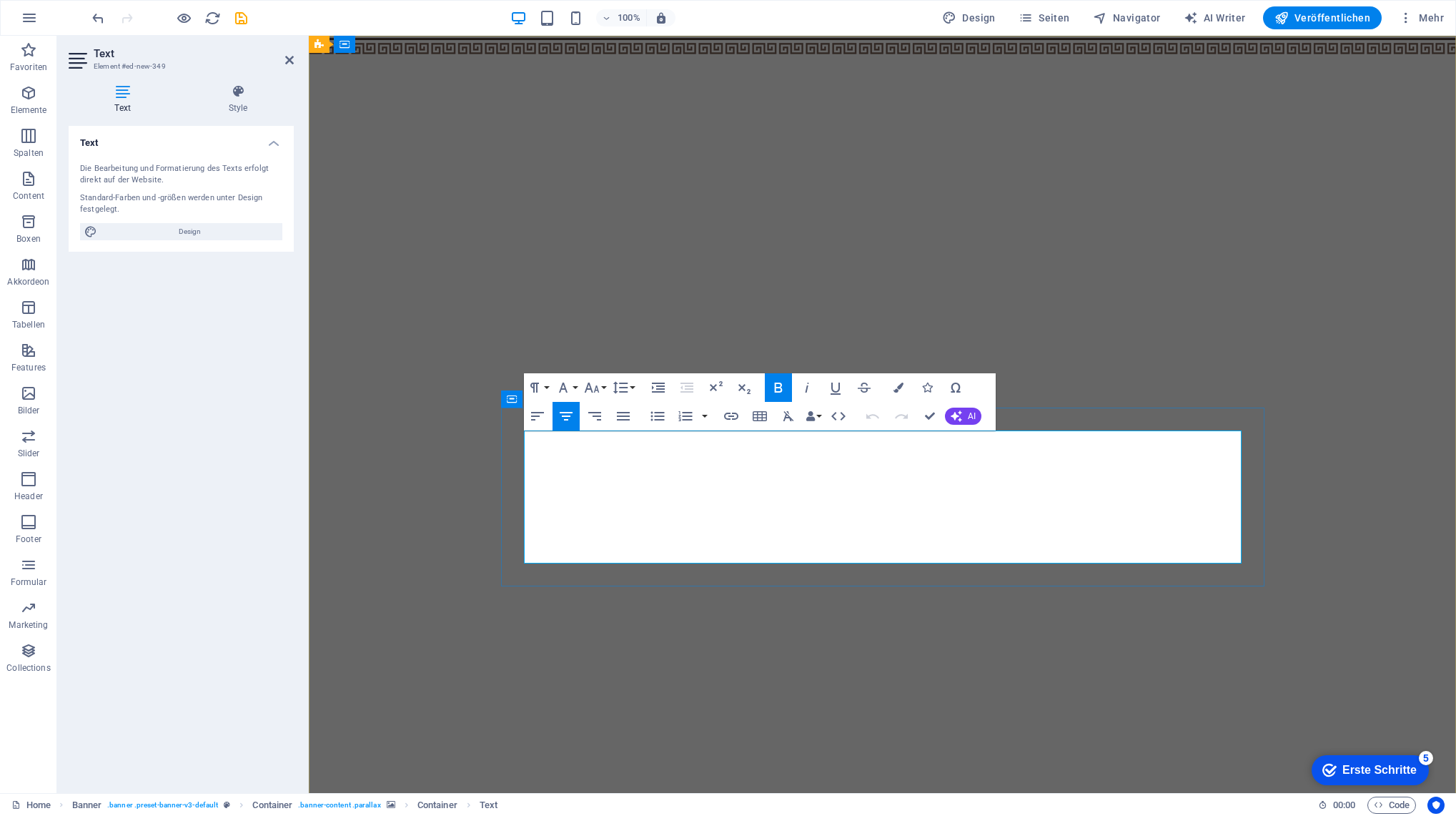
drag, startPoint x: 706, startPoint y: 467, endPoint x: 762, endPoint y: 465, distance: 56.0
copy span "aktuell"
drag, startPoint x: 702, startPoint y: 467, endPoint x: 768, endPoint y: 460, distance: 66.4
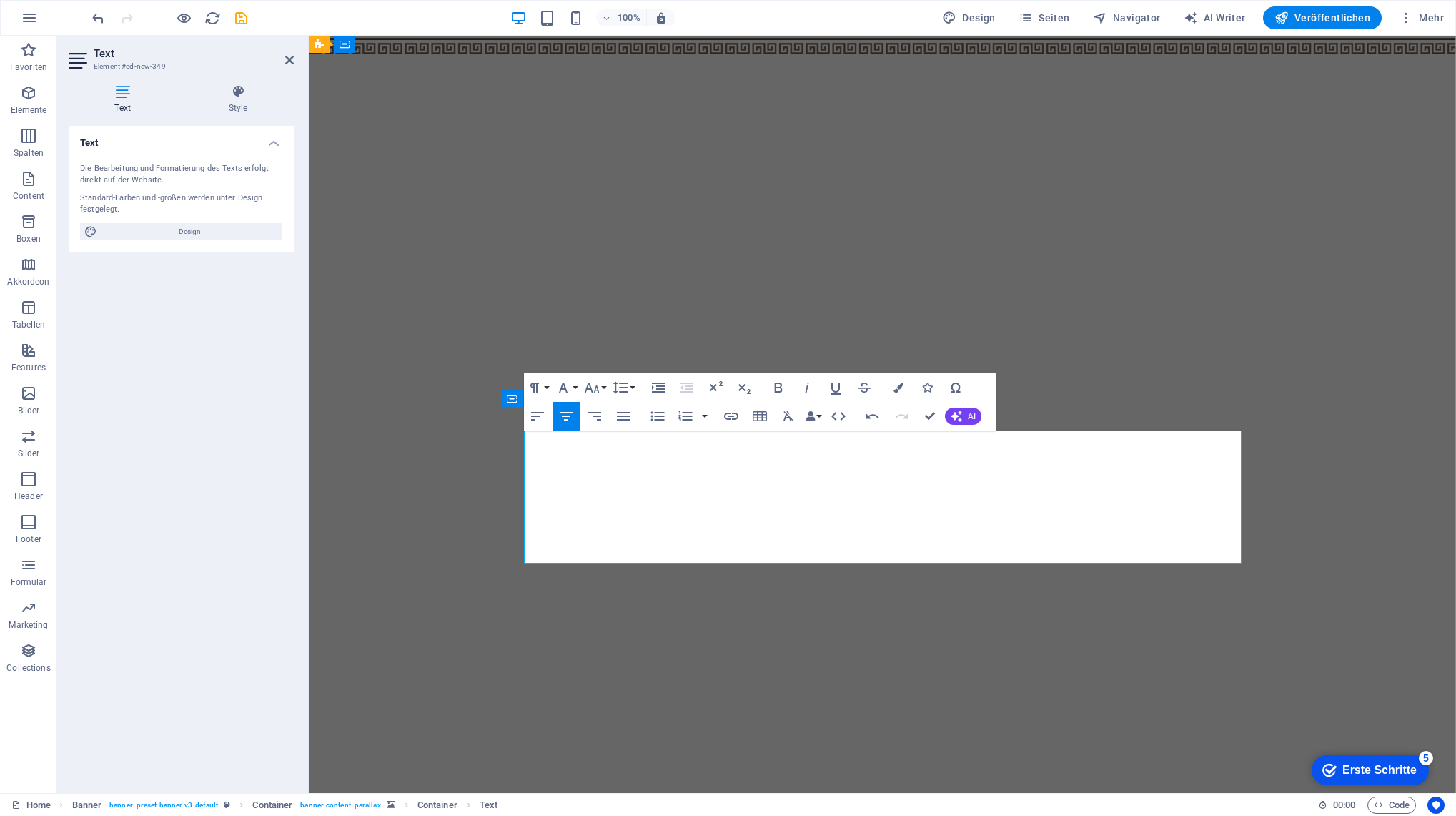
copy span "jedoch"
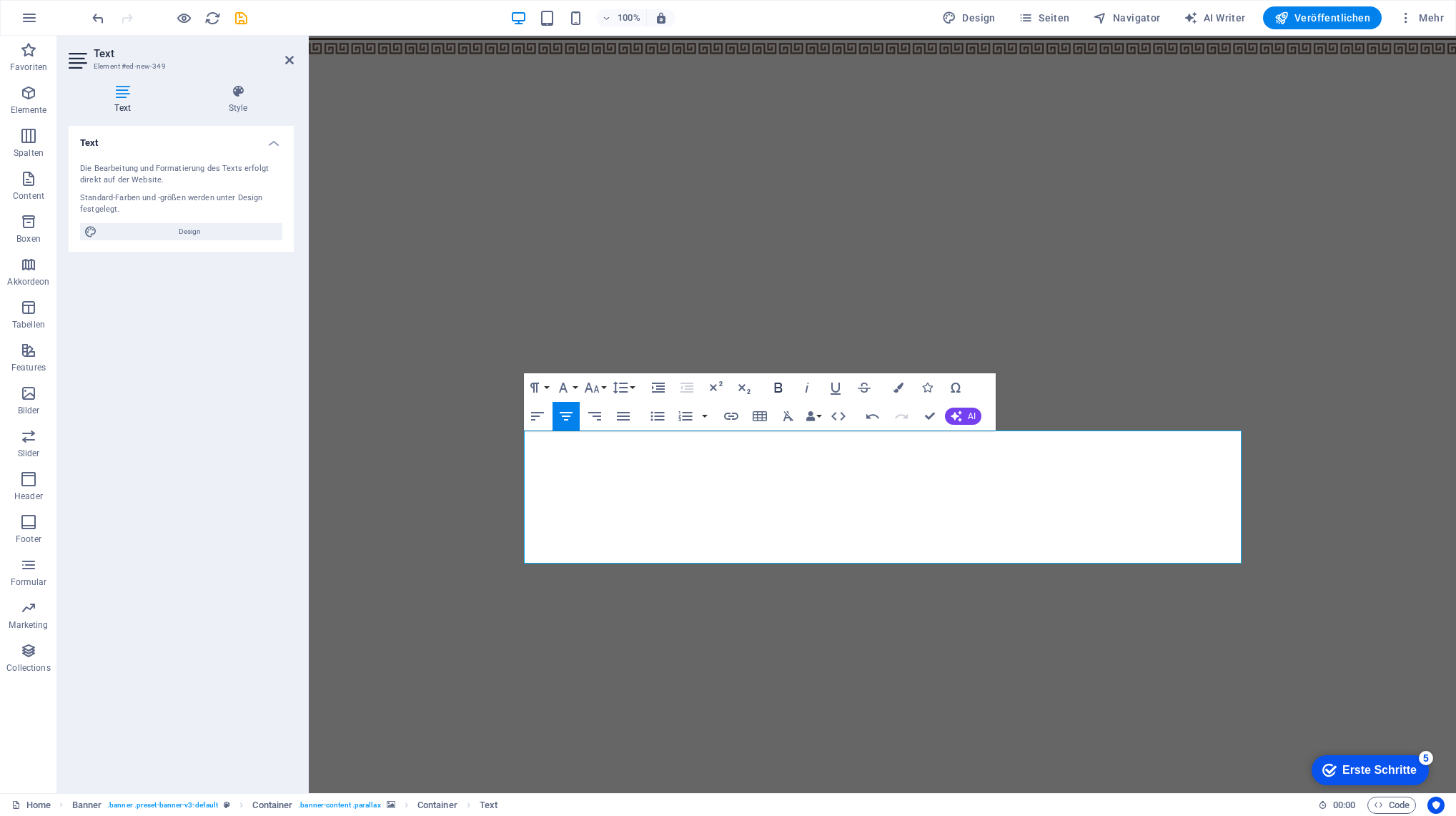
click at [783, 388] on icon "button" at bounding box center [778, 387] width 17 height 17
copy span "Unser Restaurant hat vom [DATE] bis [DATE] geschlossen."
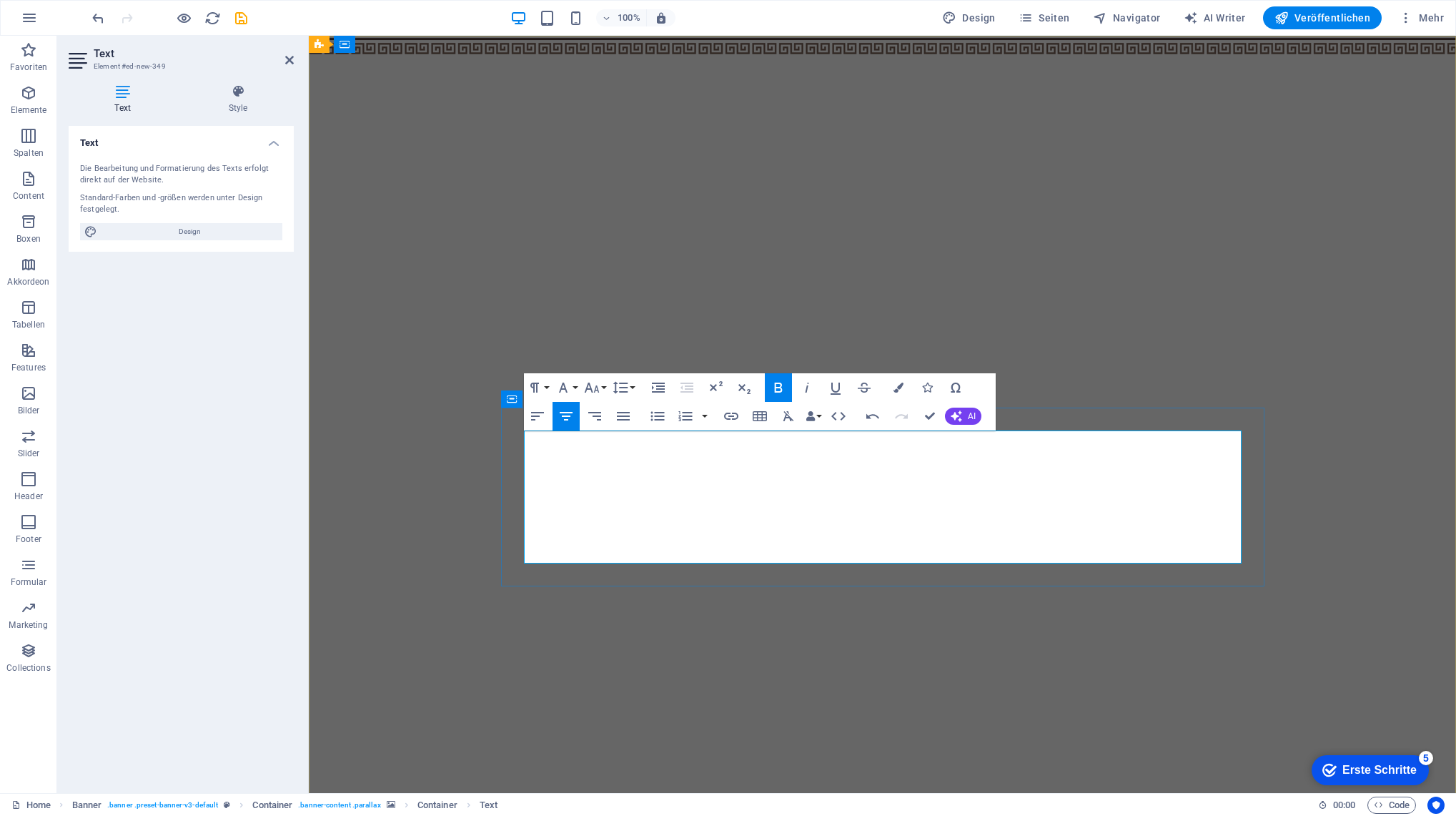
click at [548, 386] on button "Formatierung" at bounding box center [538, 387] width 27 height 29
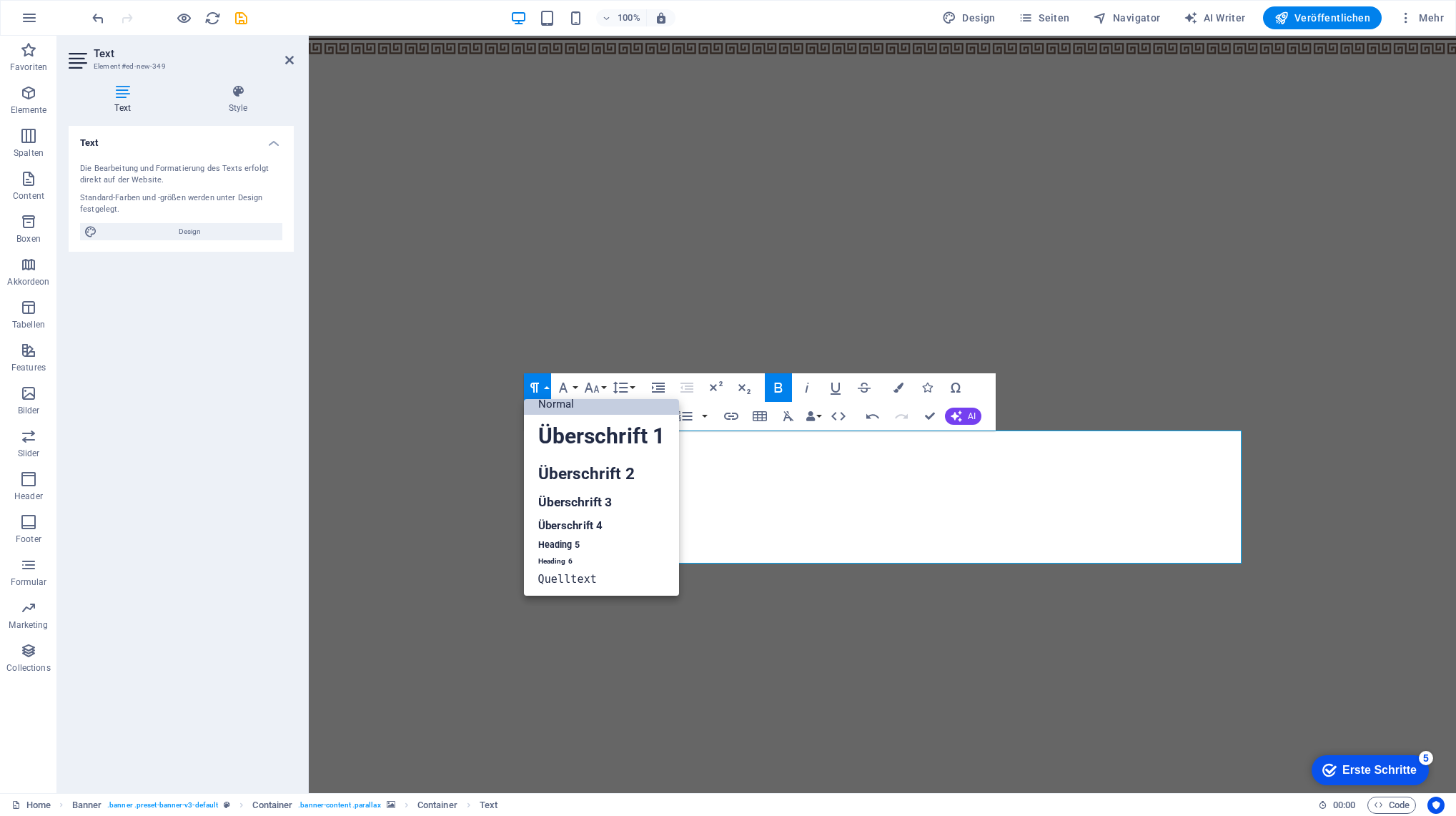
scroll to position [12, 0]
click at [565, 382] on icon "button" at bounding box center [563, 387] width 17 height 17
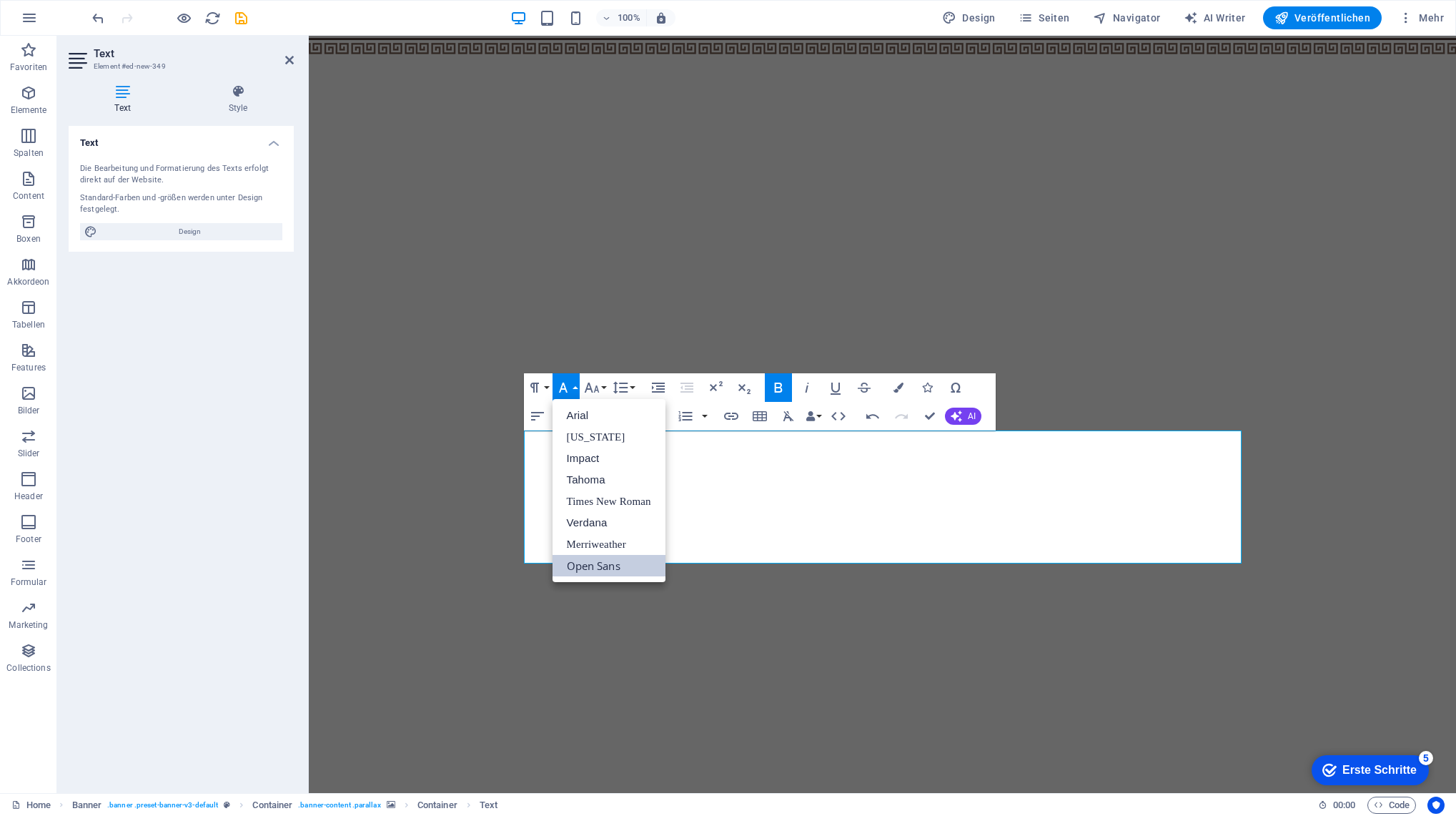
scroll to position [0, 0]
click at [596, 380] on icon "button" at bounding box center [591, 387] width 17 height 17
click at [606, 423] on link "18" at bounding box center [607, 429] width 51 height 22
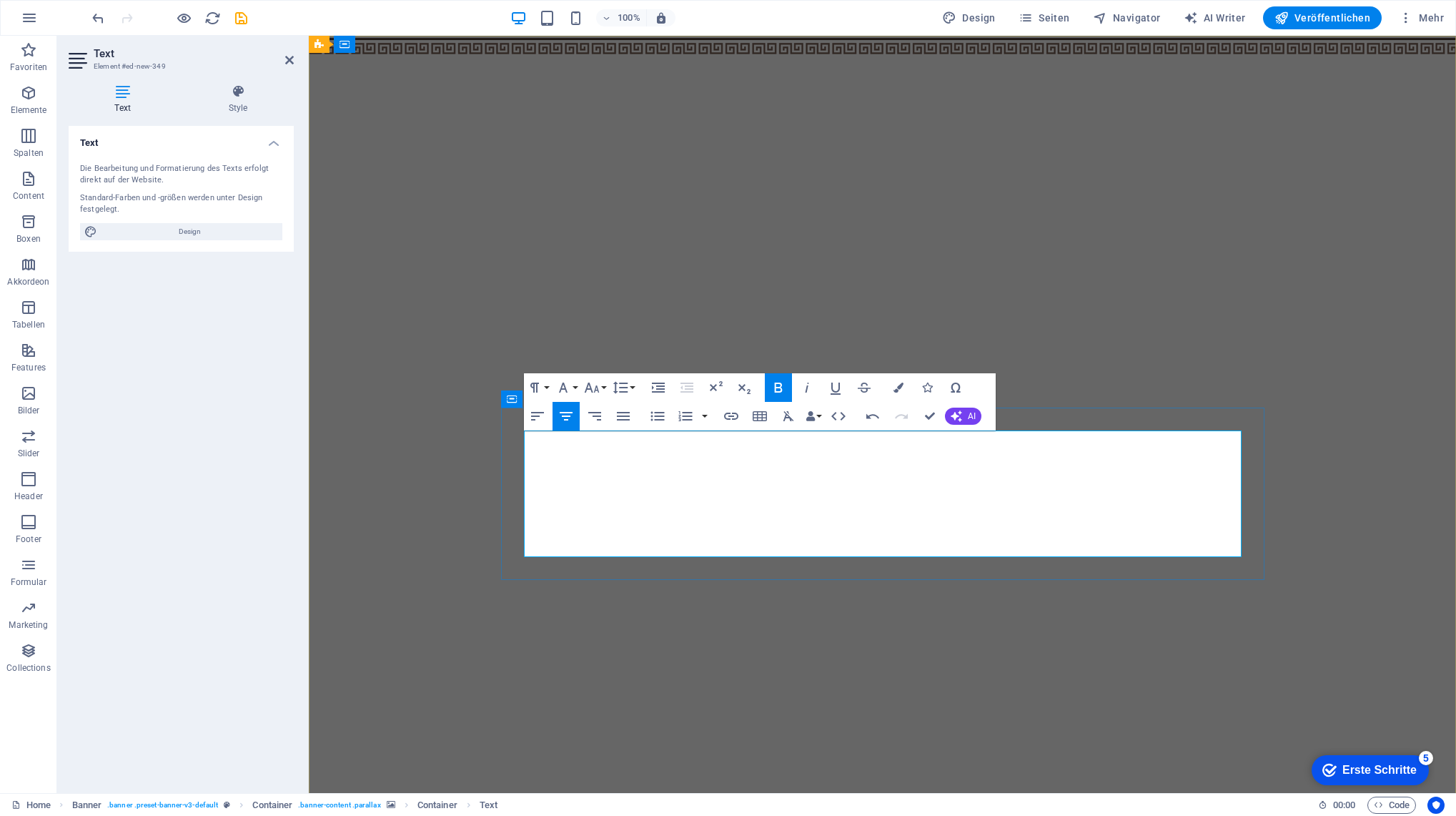
copy span "Unser Restaurant hat vom [DATE] bis [DATE] geschlossen."
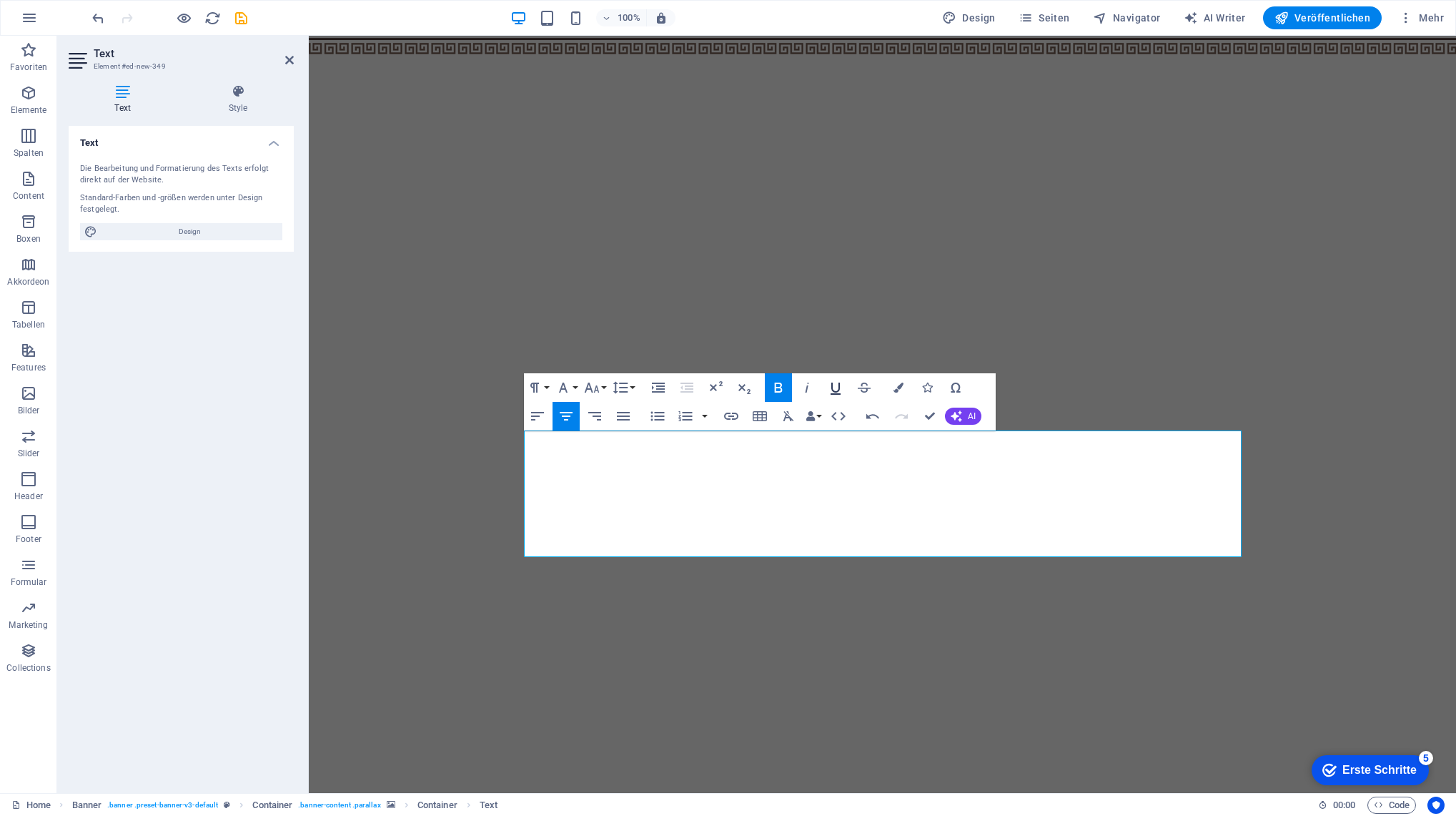
click at [831, 387] on icon "button" at bounding box center [836, 388] width 10 height 12
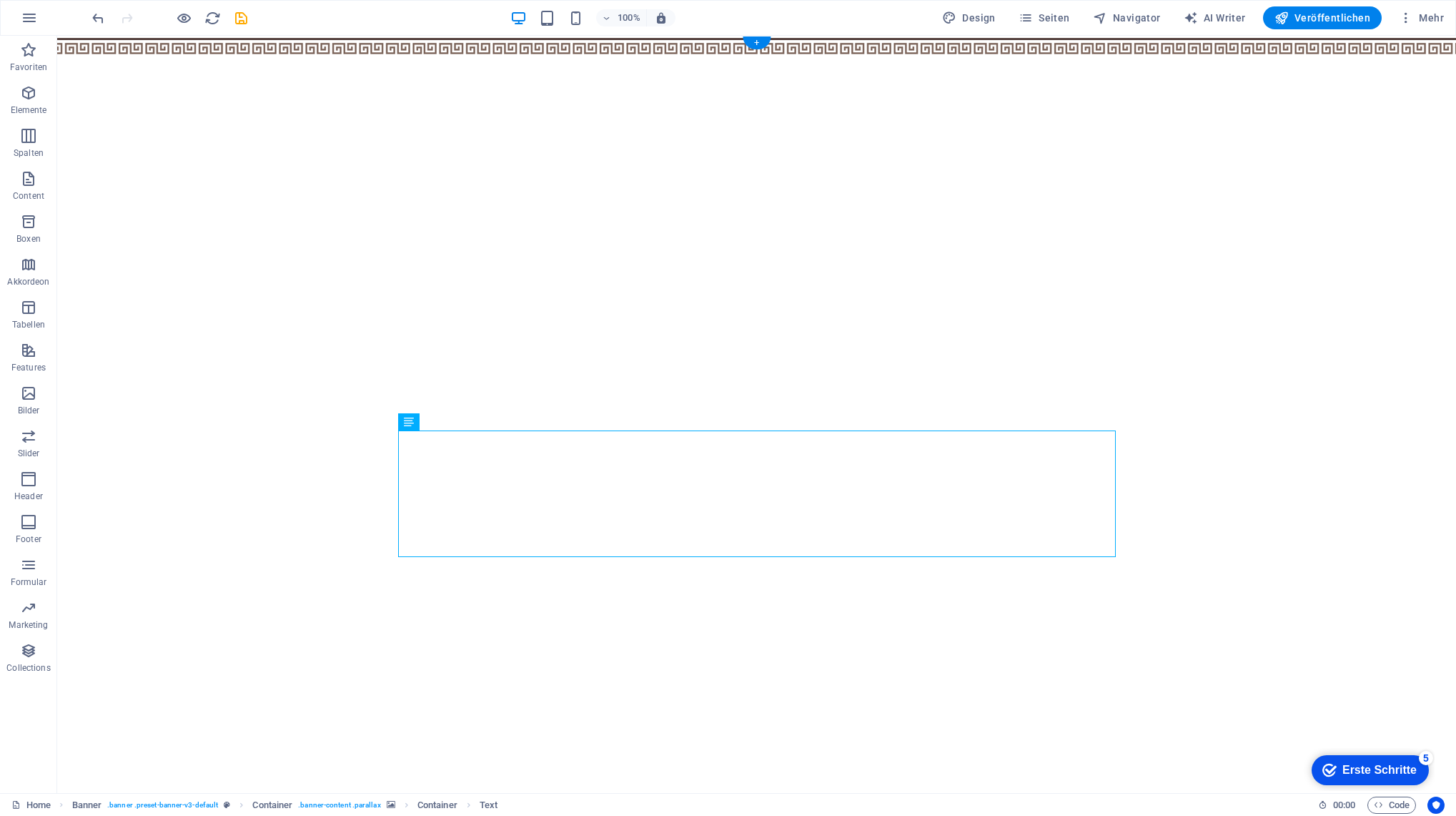
click at [1225, 487] on figure at bounding box center [756, 424] width 1399 height 777
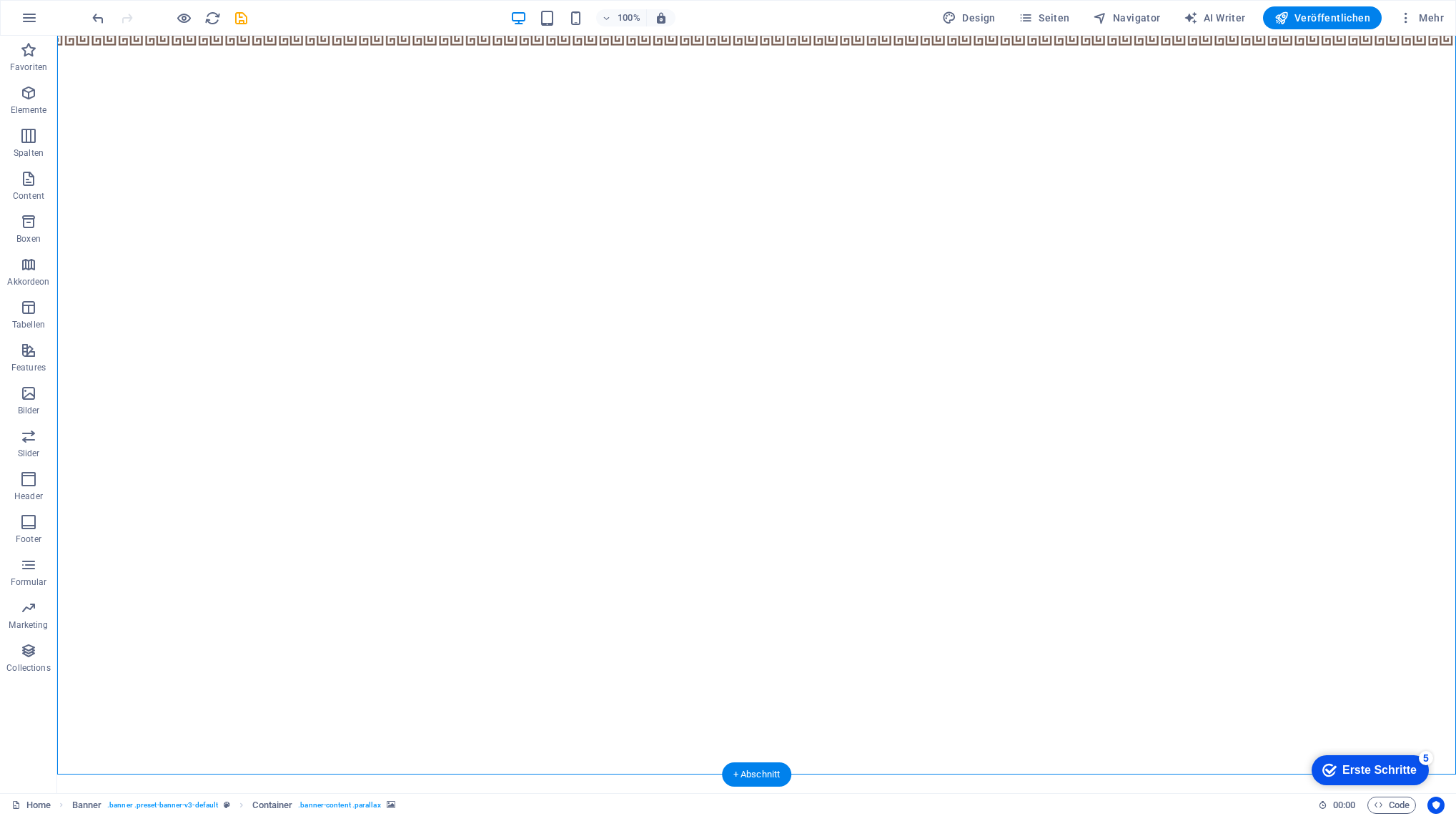
scroll to position [0, 0]
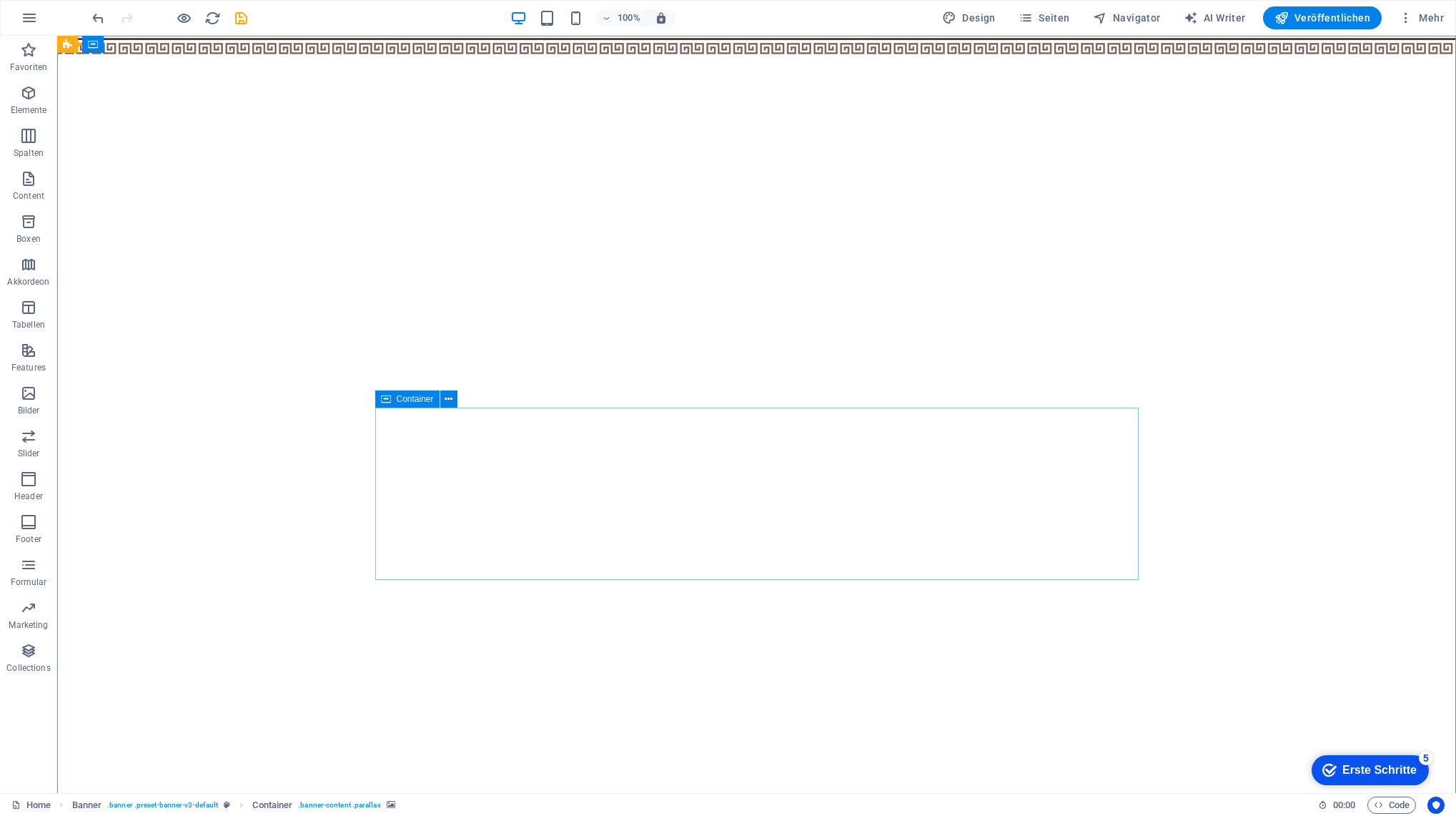
click at [401, 404] on div "Container" at bounding box center [407, 398] width 65 height 17
select select "rem"
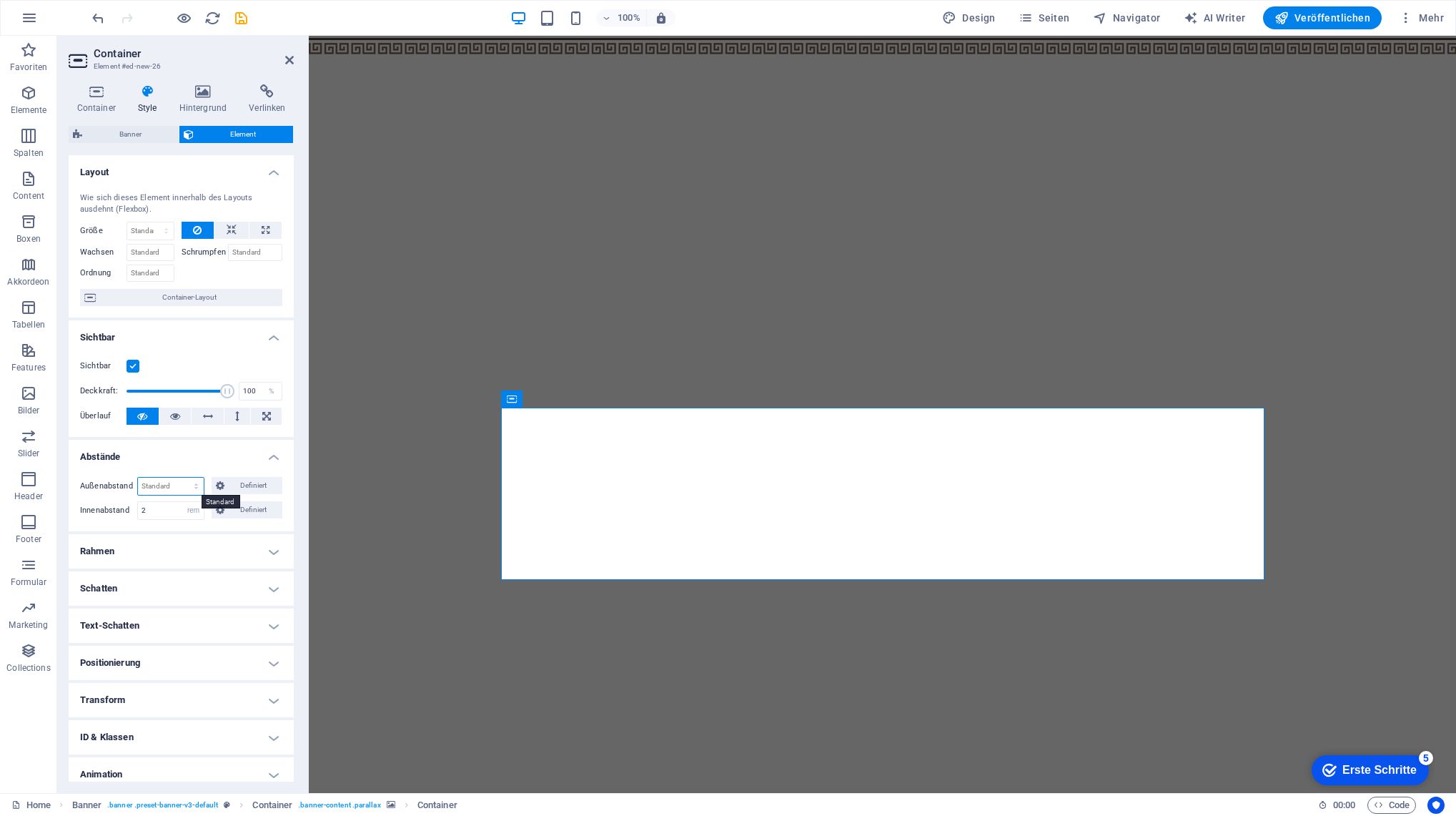
click at [192, 483] on select "Standard auto px % rem vw vh Definiert" at bounding box center [171, 486] width 66 height 17
select select "rem"
click at [181, 477] on select "Standard auto px % rem vw vh Definiert" at bounding box center [171, 486] width 66 height 17
type input "0"
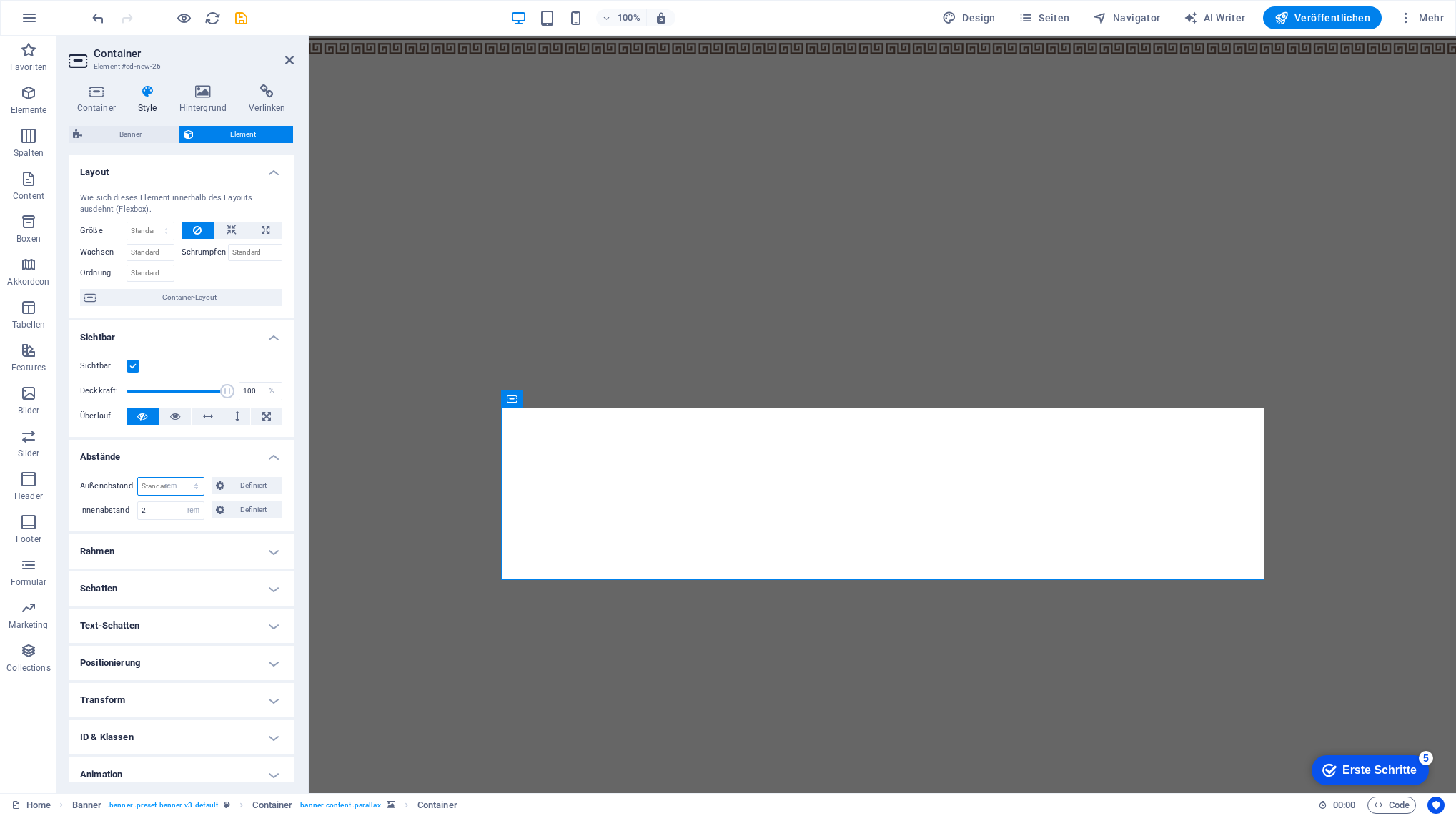
select select "rem"
type input "0"
select select "rem"
type input "0"
select select "rem"
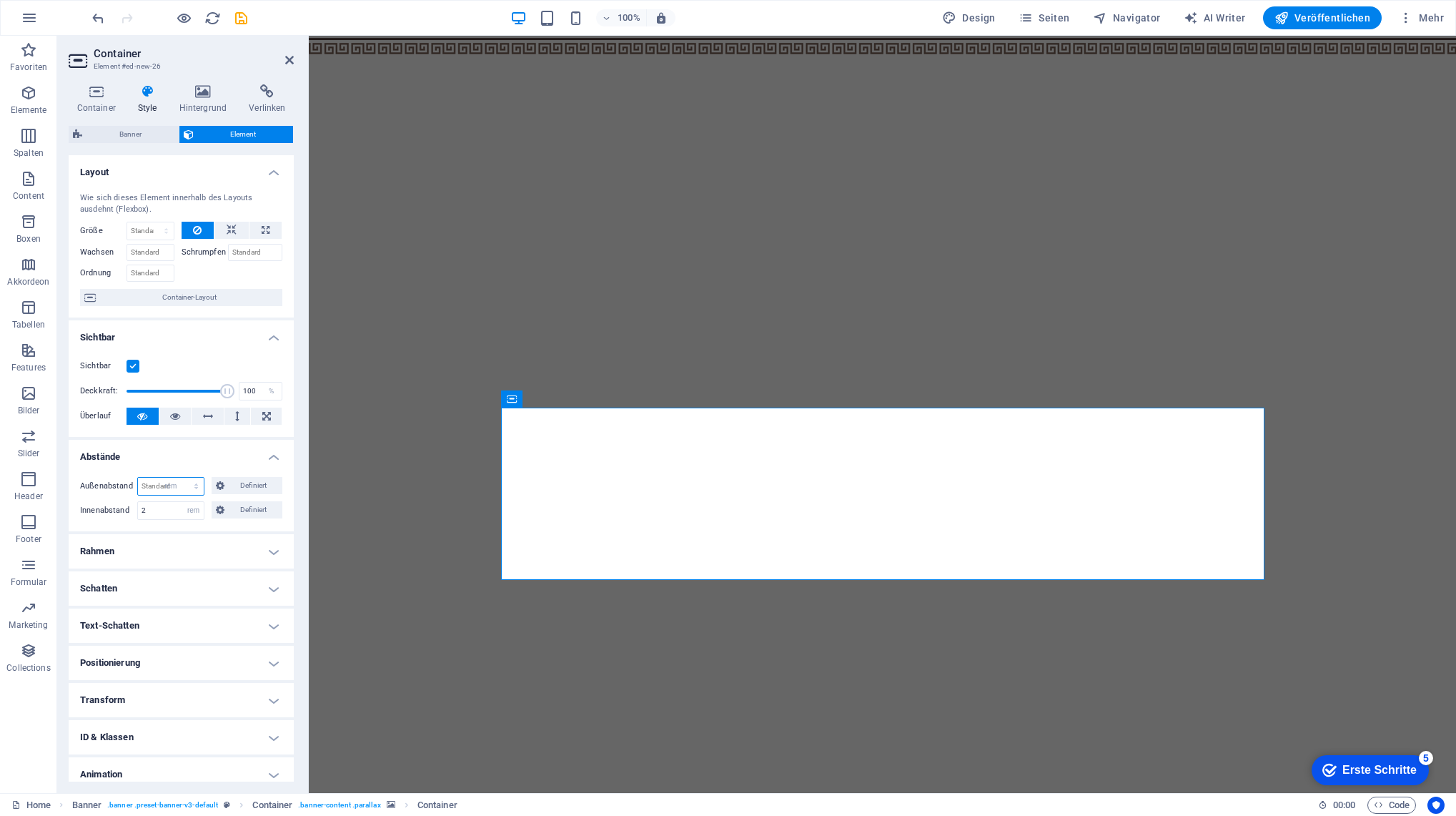
type input "0"
select select "rem"
click at [234, 486] on span "Definiert" at bounding box center [254, 485] width 50 height 17
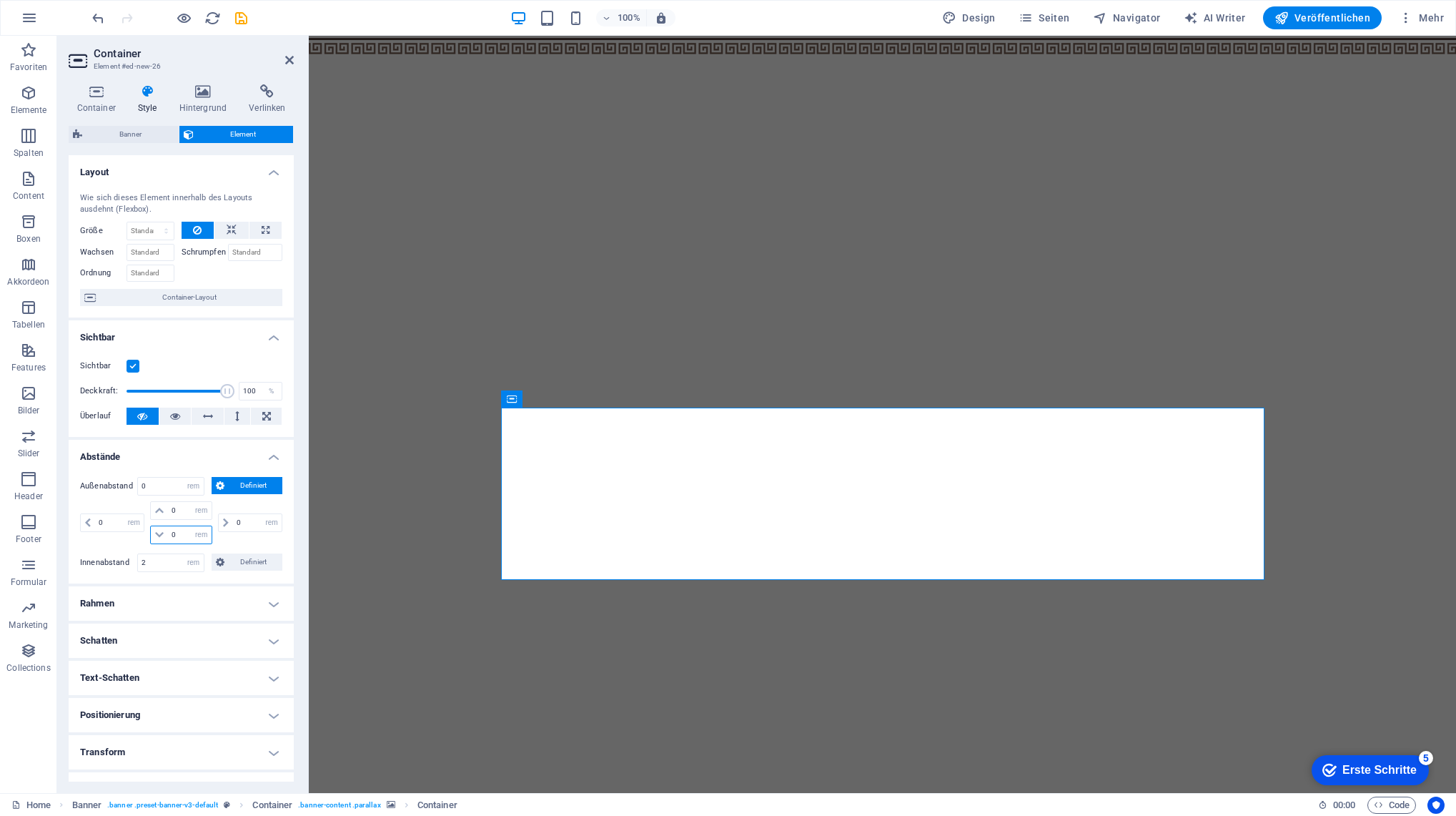
click at [181, 536] on input "0" at bounding box center [189, 534] width 43 height 17
type input "2"
select select "DISABLED_OPTION_VALUE"
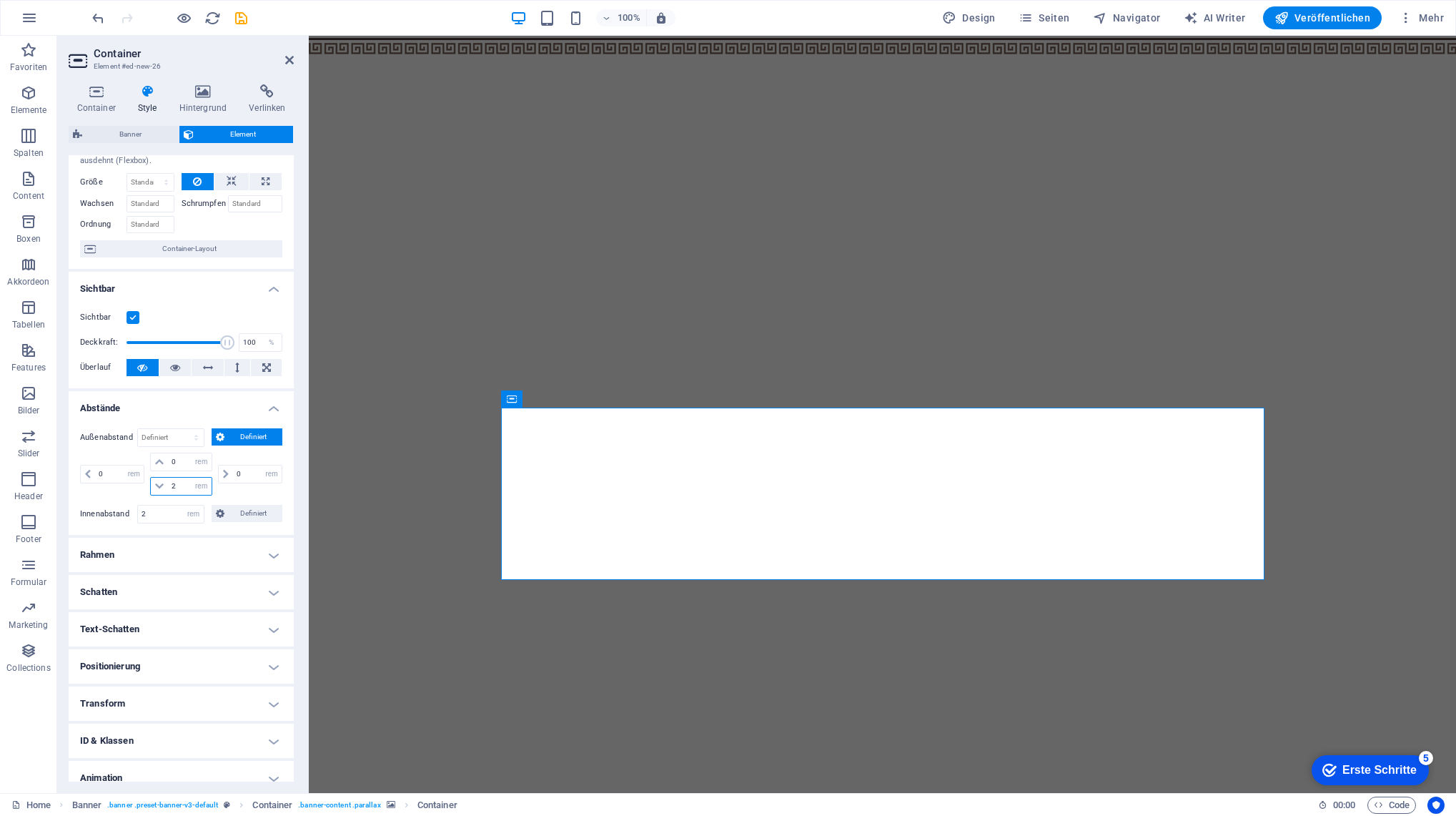
scroll to position [98, 0]
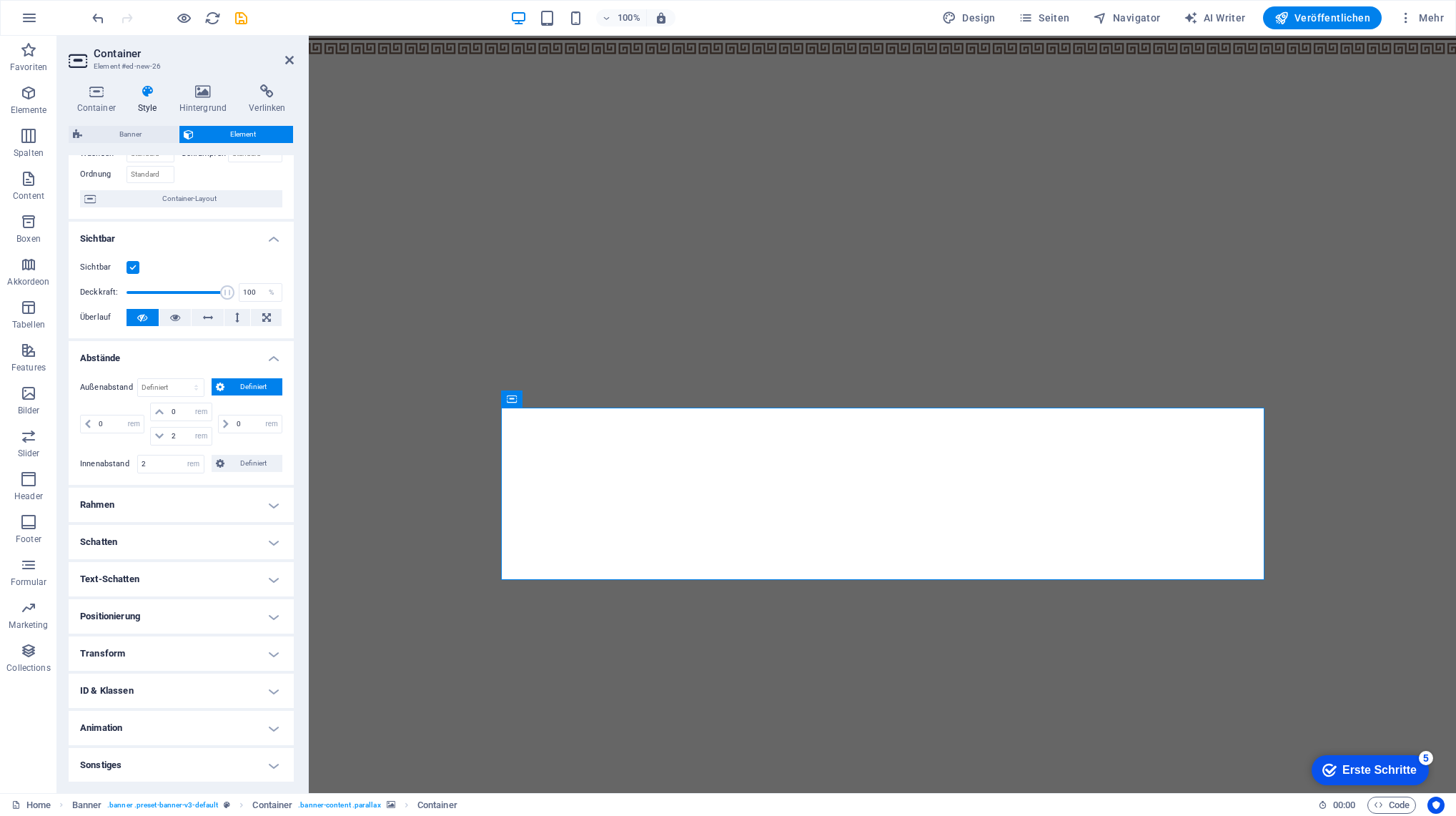
click at [203, 507] on h4 "Rahmen" at bounding box center [181, 504] width 225 height 34
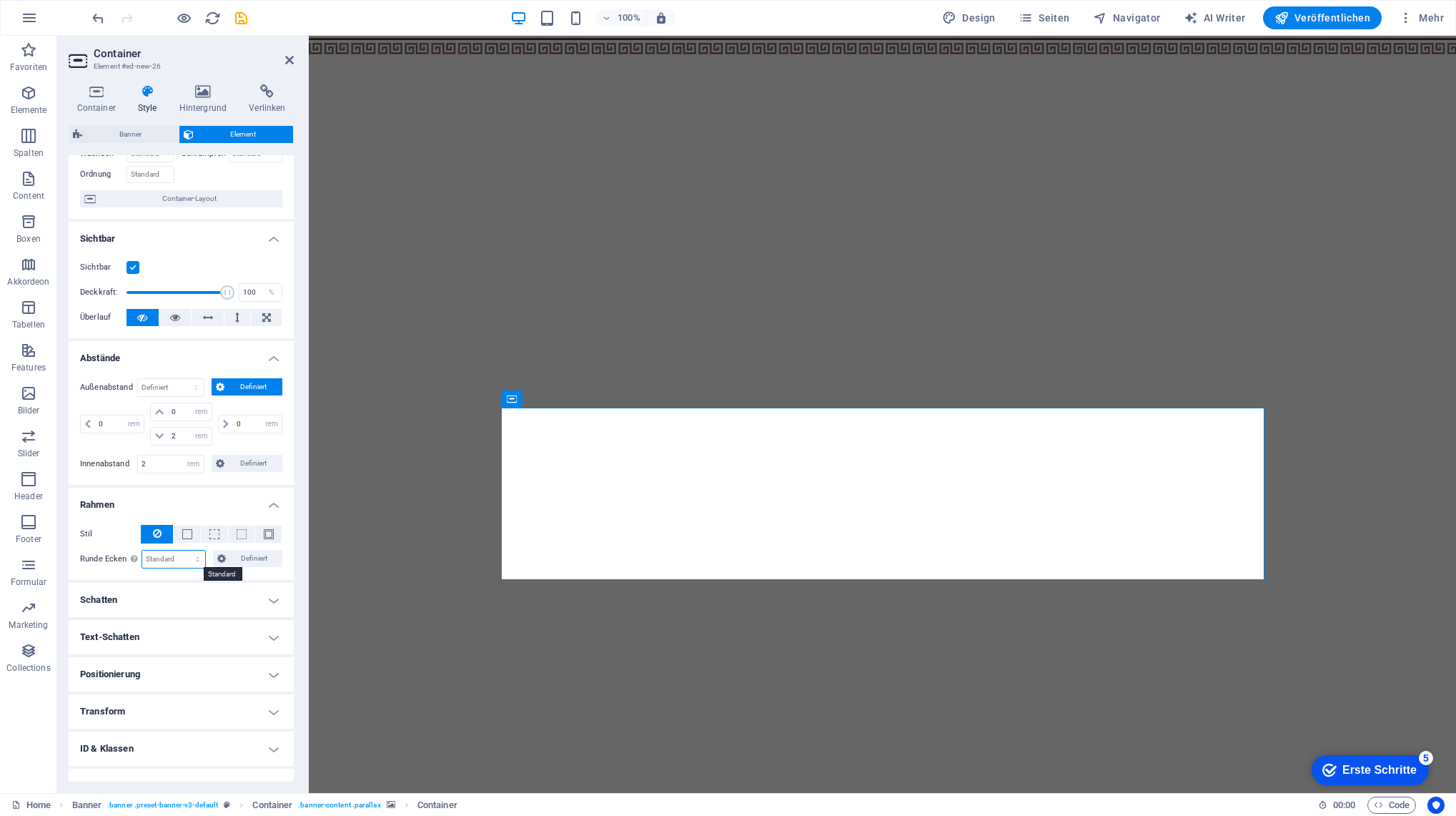
click at [181, 560] on select "Standard px rem % vh vw Definiert" at bounding box center [174, 559] width 64 height 17
select select "px"
click at [183, 550] on select "Standard px rem % vh vw Definiert" at bounding box center [174, 559] width 64 height 17
type input "25"
click at [184, 598] on h4 "Schatten" at bounding box center [181, 599] width 225 height 34
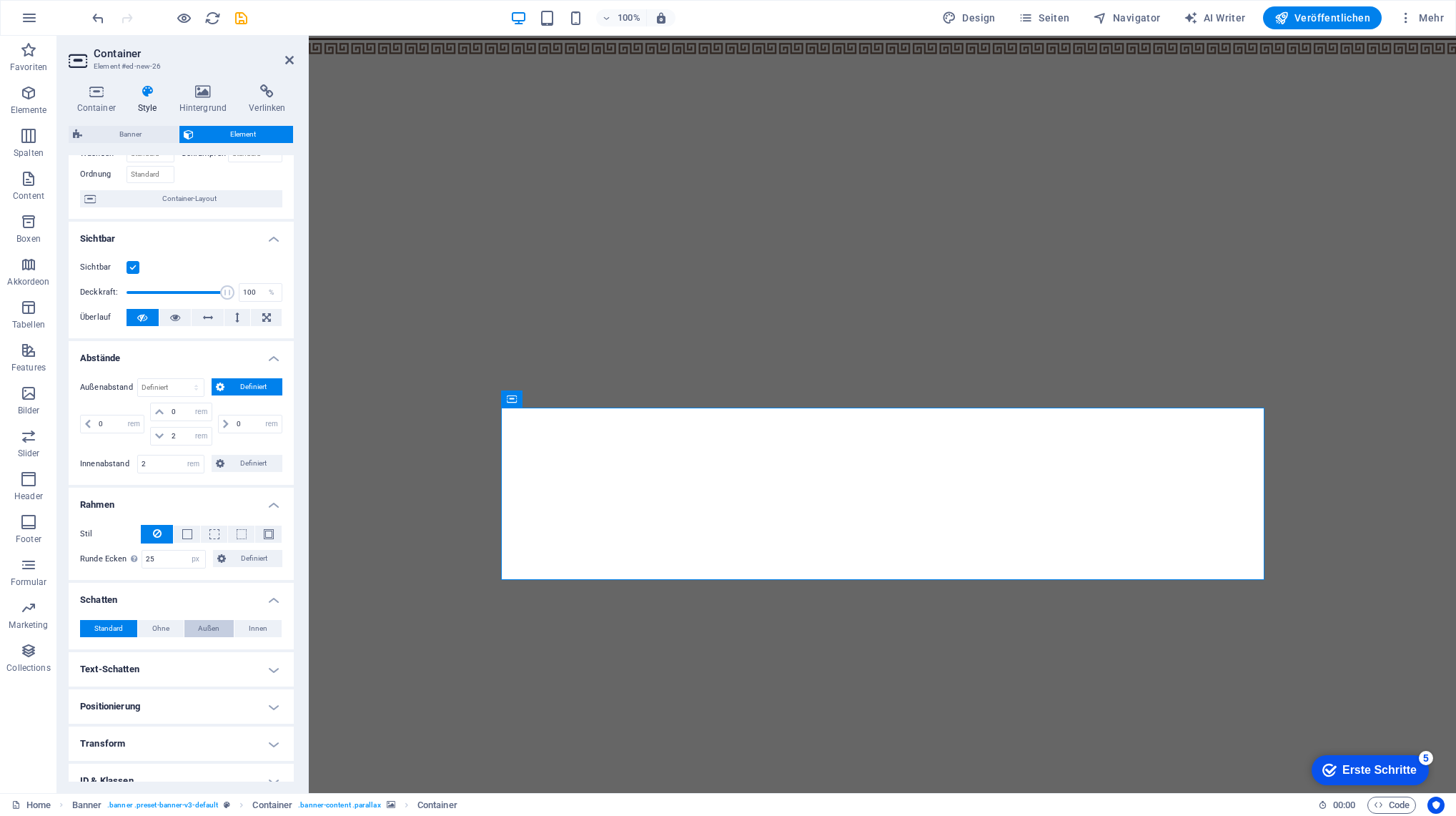
click at [210, 633] on span "Außen" at bounding box center [209, 629] width 22 height 17
type input "2"
type input "4"
click at [290, 65] on icon at bounding box center [289, 61] width 8 height 12
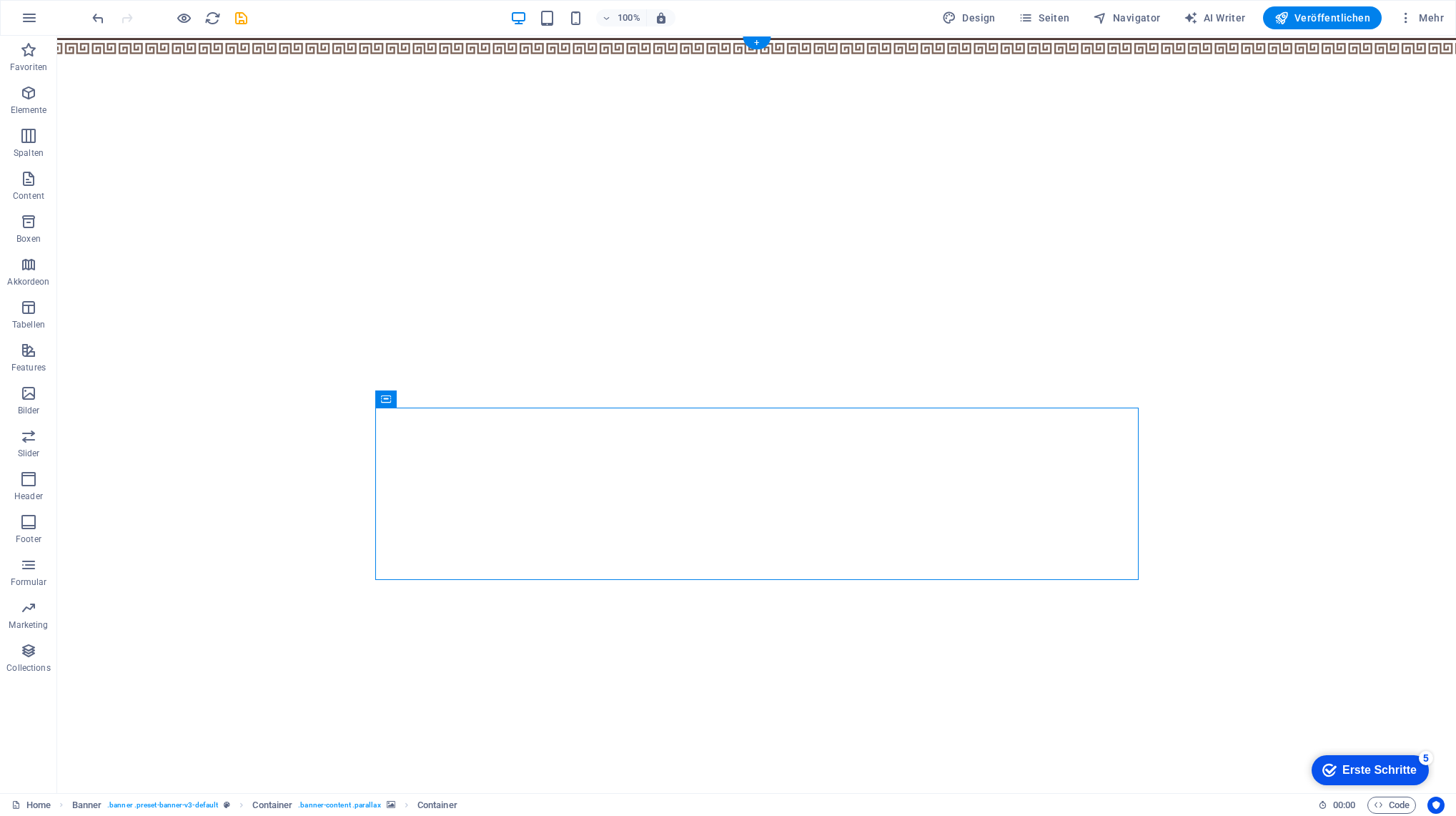
click at [228, 285] on figure at bounding box center [756, 431] width 1399 height 790
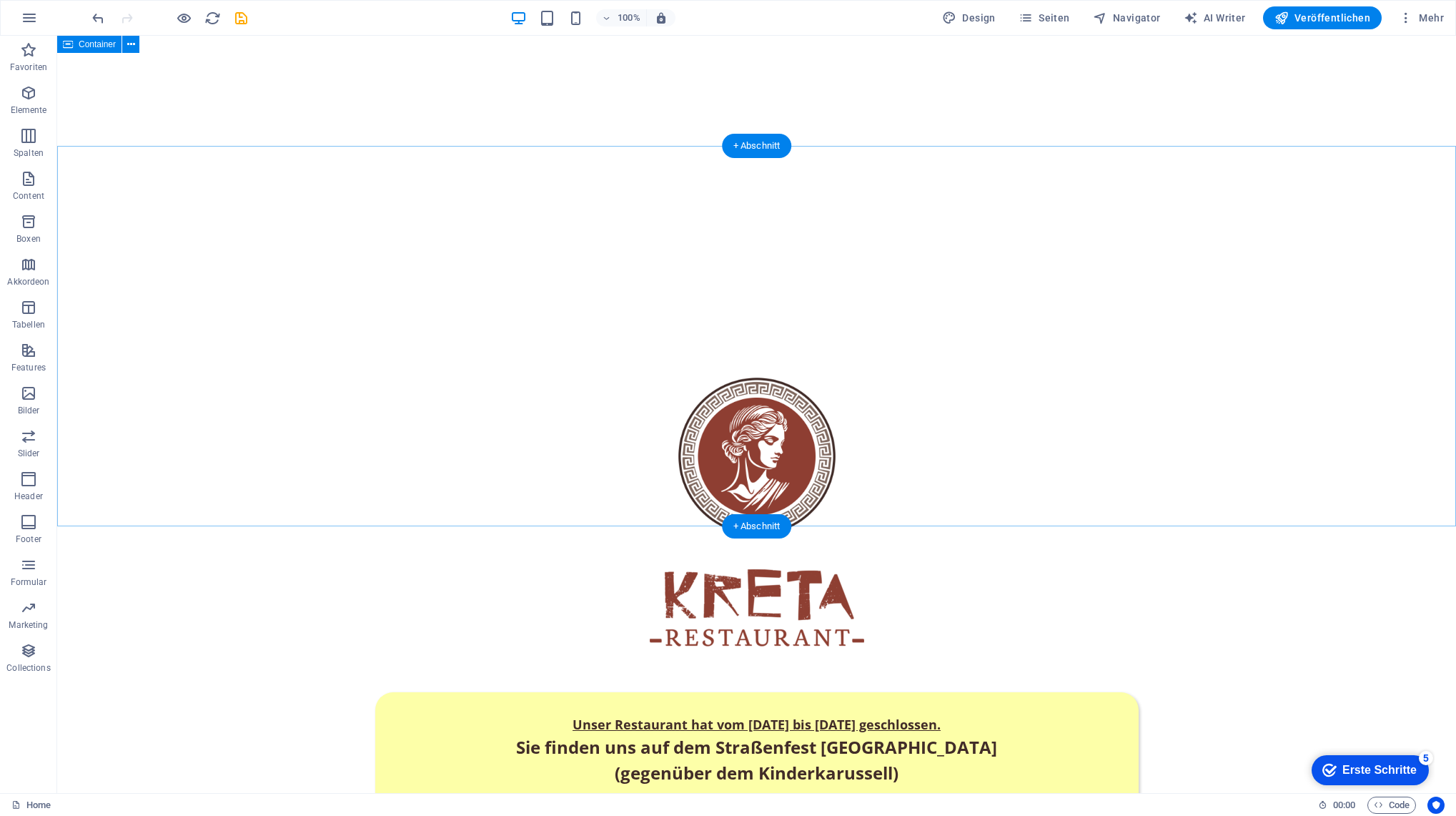
scroll to position [0, 0]
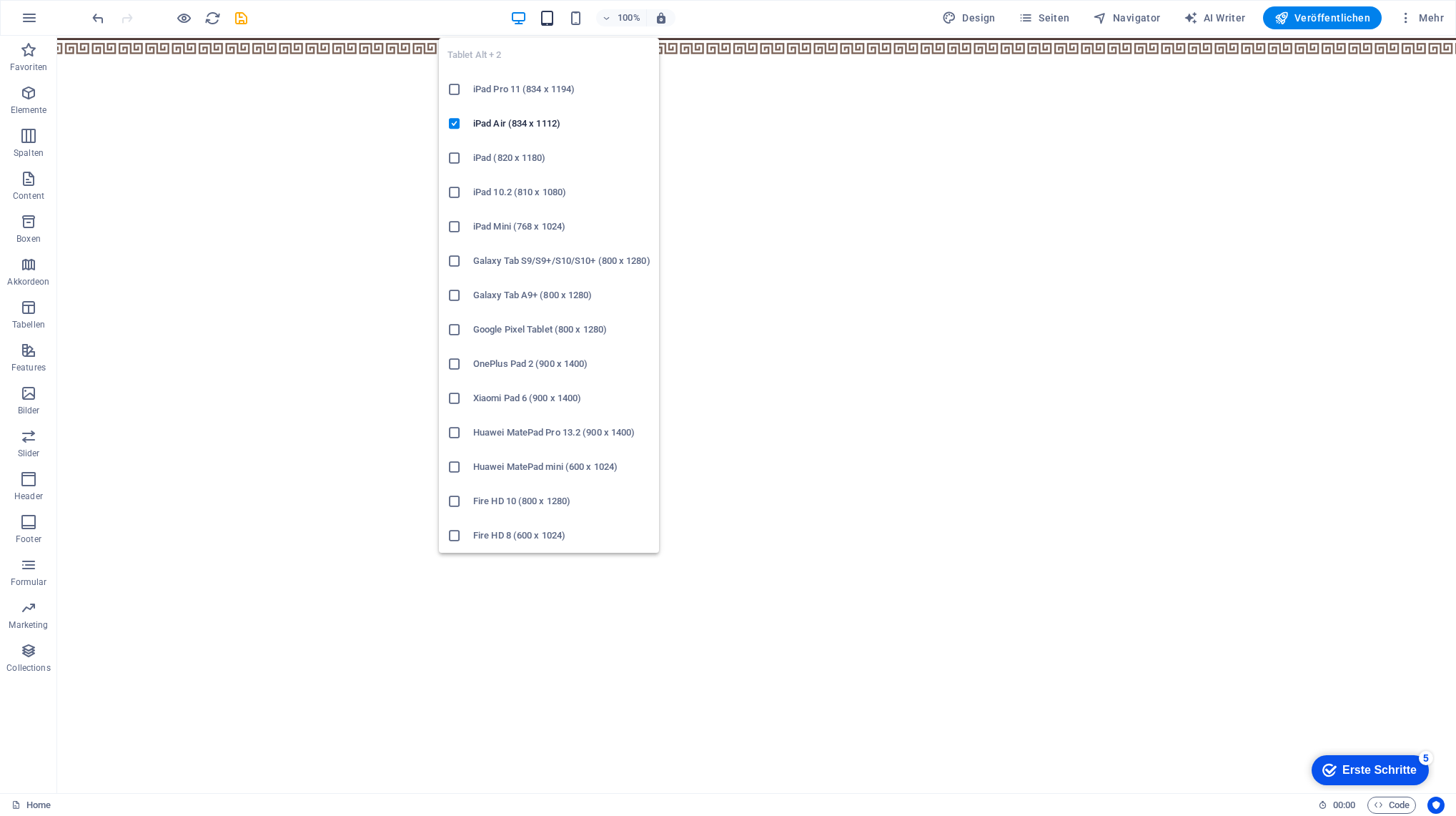
click at [555, 20] on icon "button" at bounding box center [547, 18] width 17 height 17
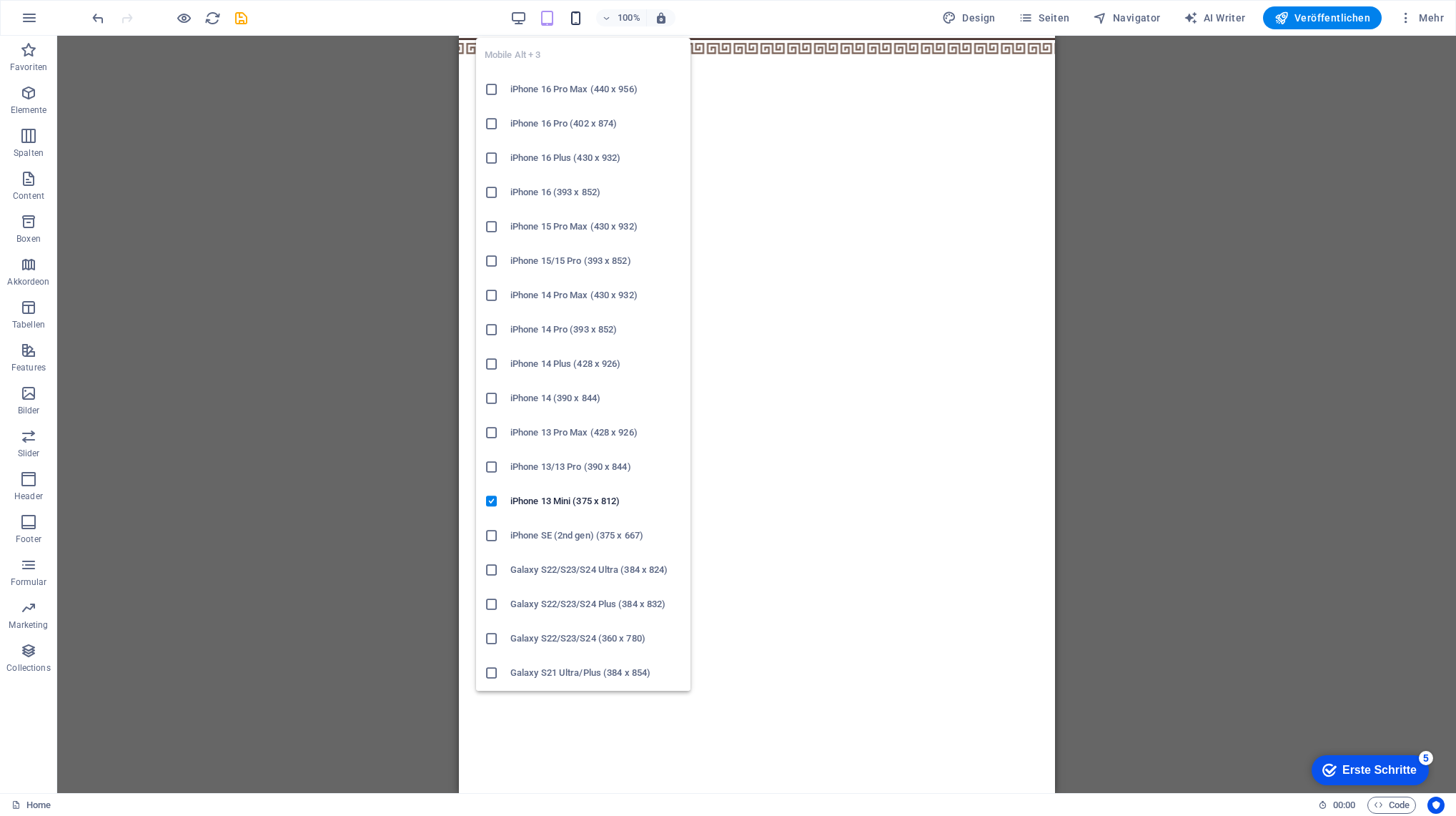
click at [0, 0] on icon "button" at bounding box center [0, 0] width 0 height 0
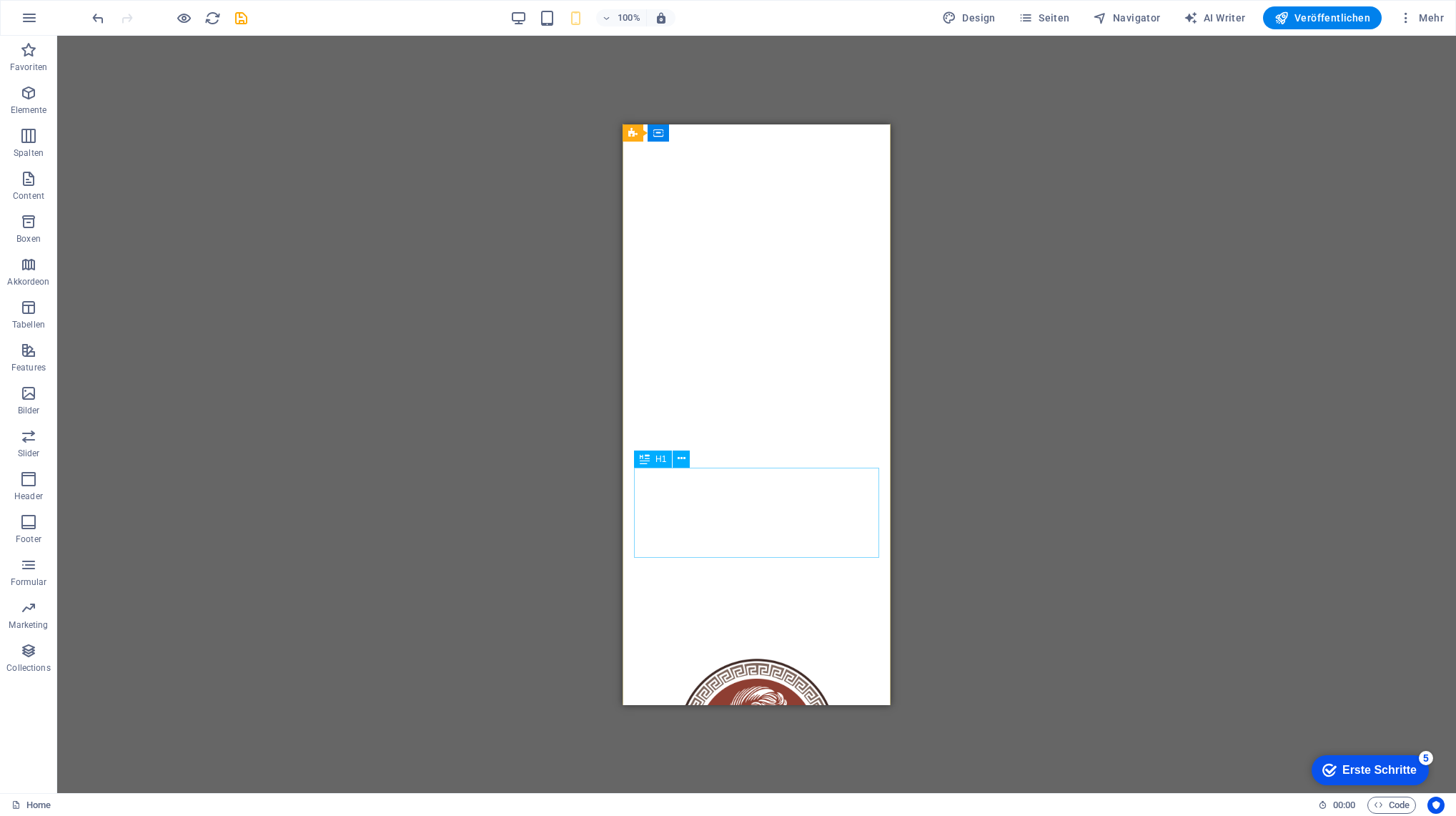
scroll to position [392, 0]
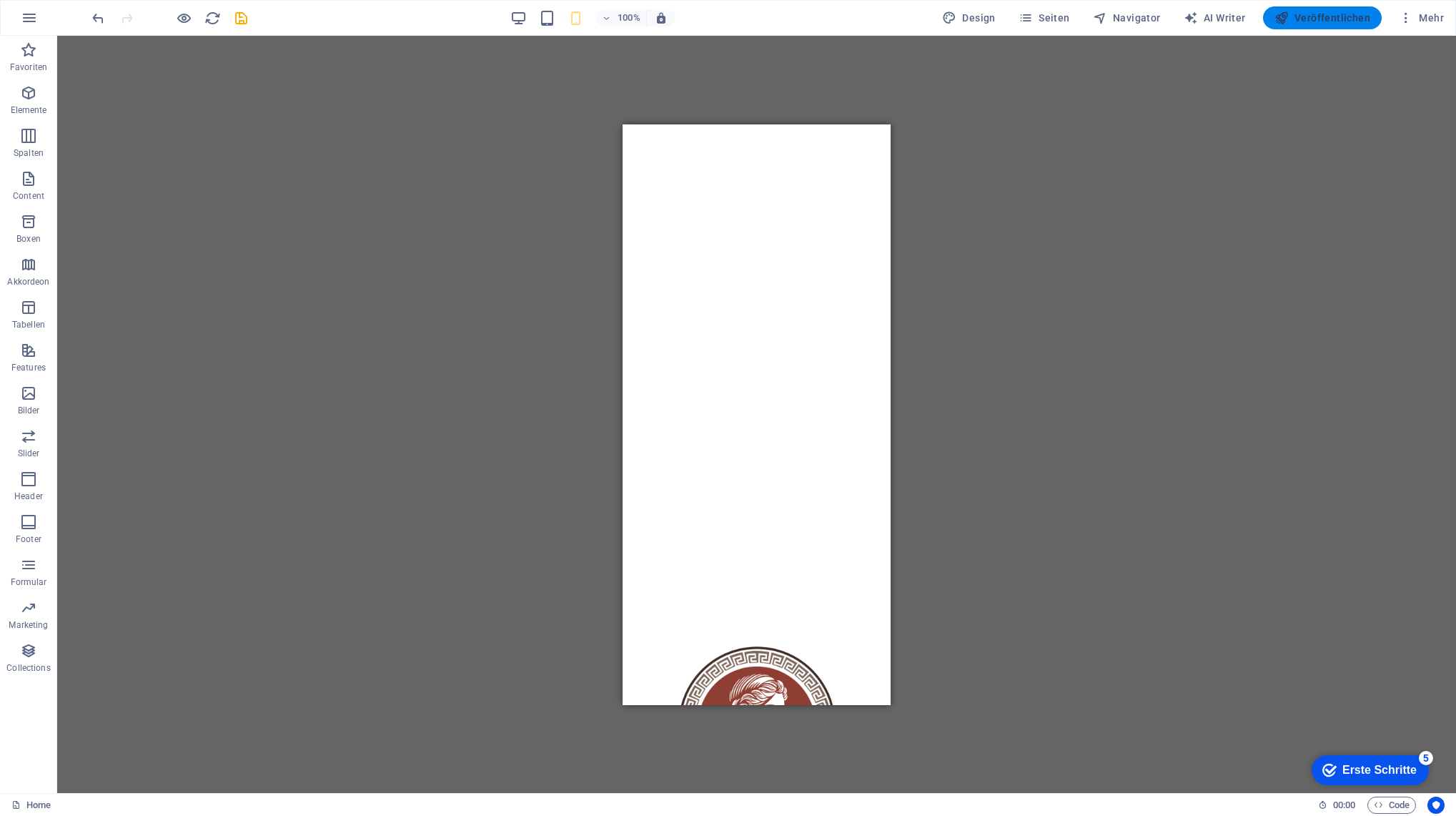
click at [1323, 22] on span "Veröffentlichen" at bounding box center [1322, 18] width 96 height 14
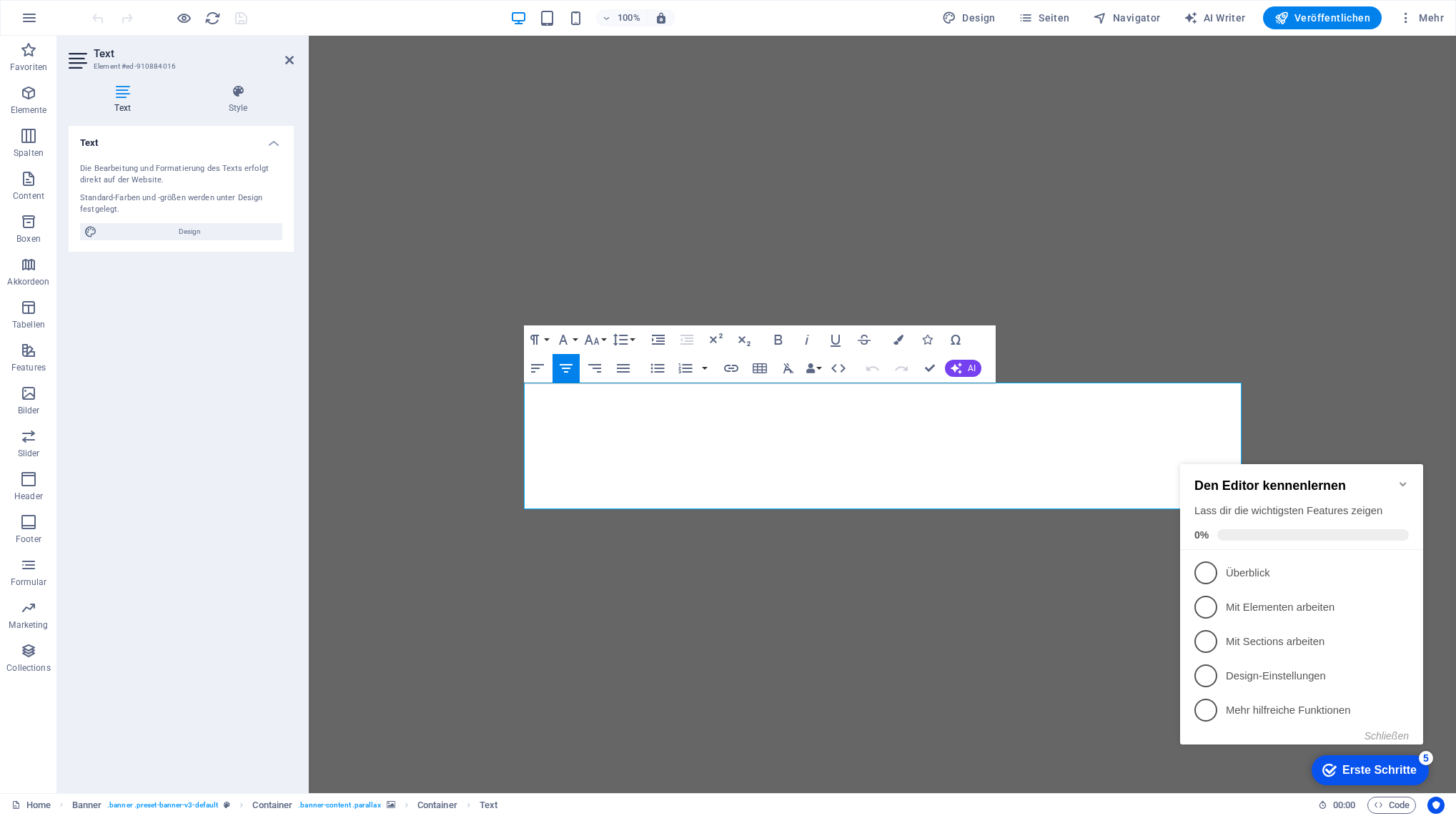
scroll to position [55, 0]
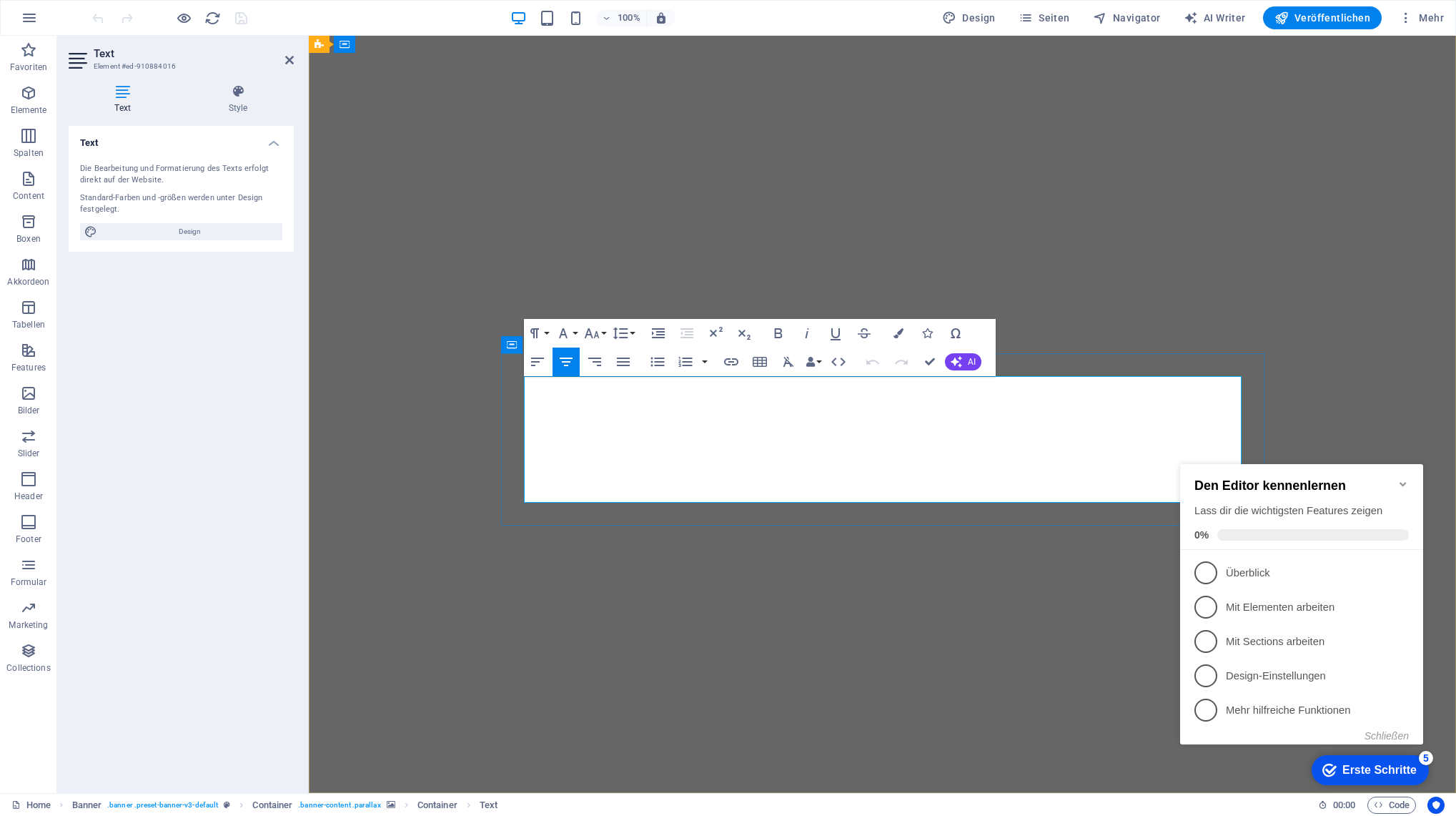
drag, startPoint x: 694, startPoint y: 491, endPoint x: 831, endPoint y: 486, distance: 137.1
copy span "auf Holzkohle gegrillte"
